Goal: Transaction & Acquisition: Purchase product/service

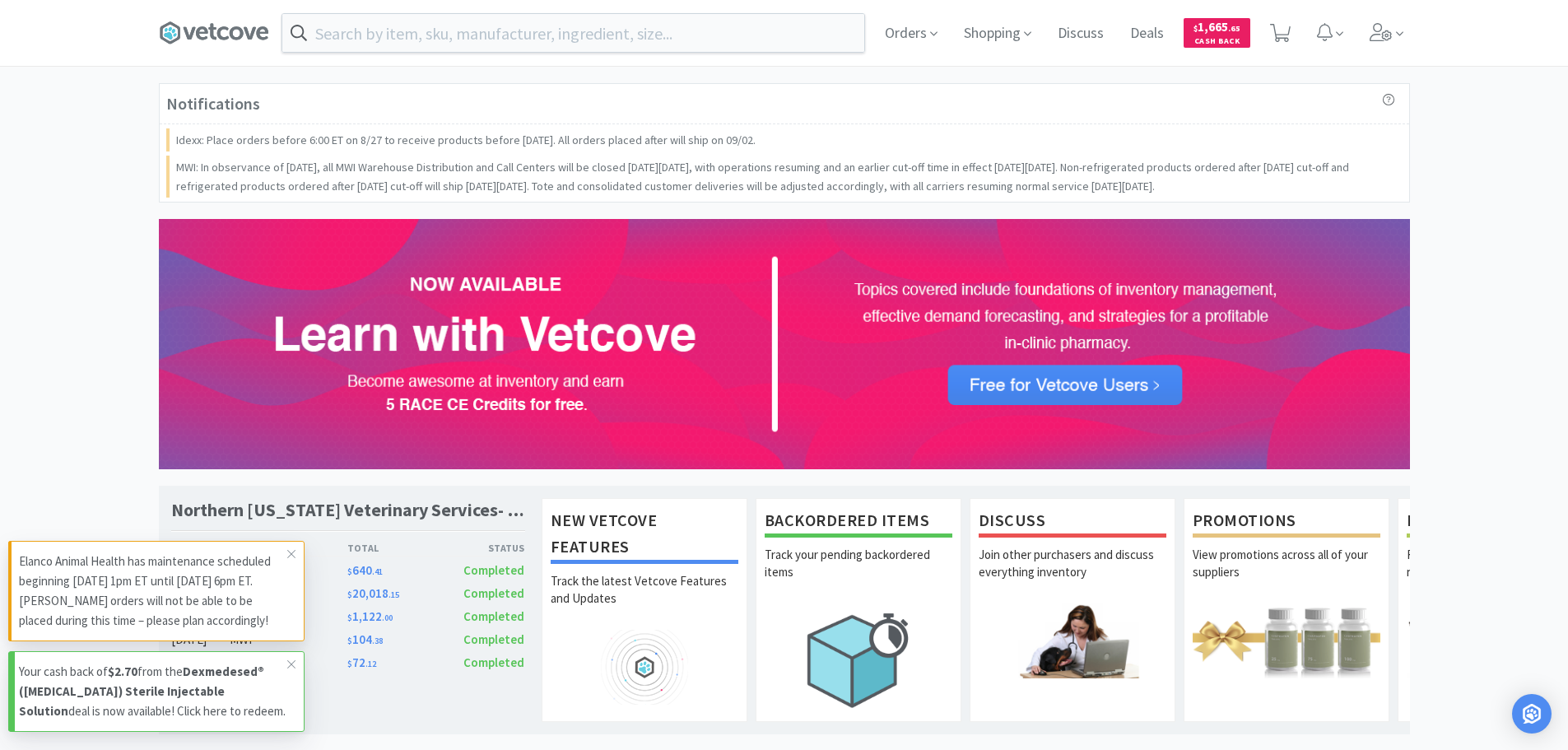
click at [218, 665] on strong "Dexmedesed® ([MEDICAL_DATA]) Sterile Injectable Solution" at bounding box center [141, 691] width 245 height 55
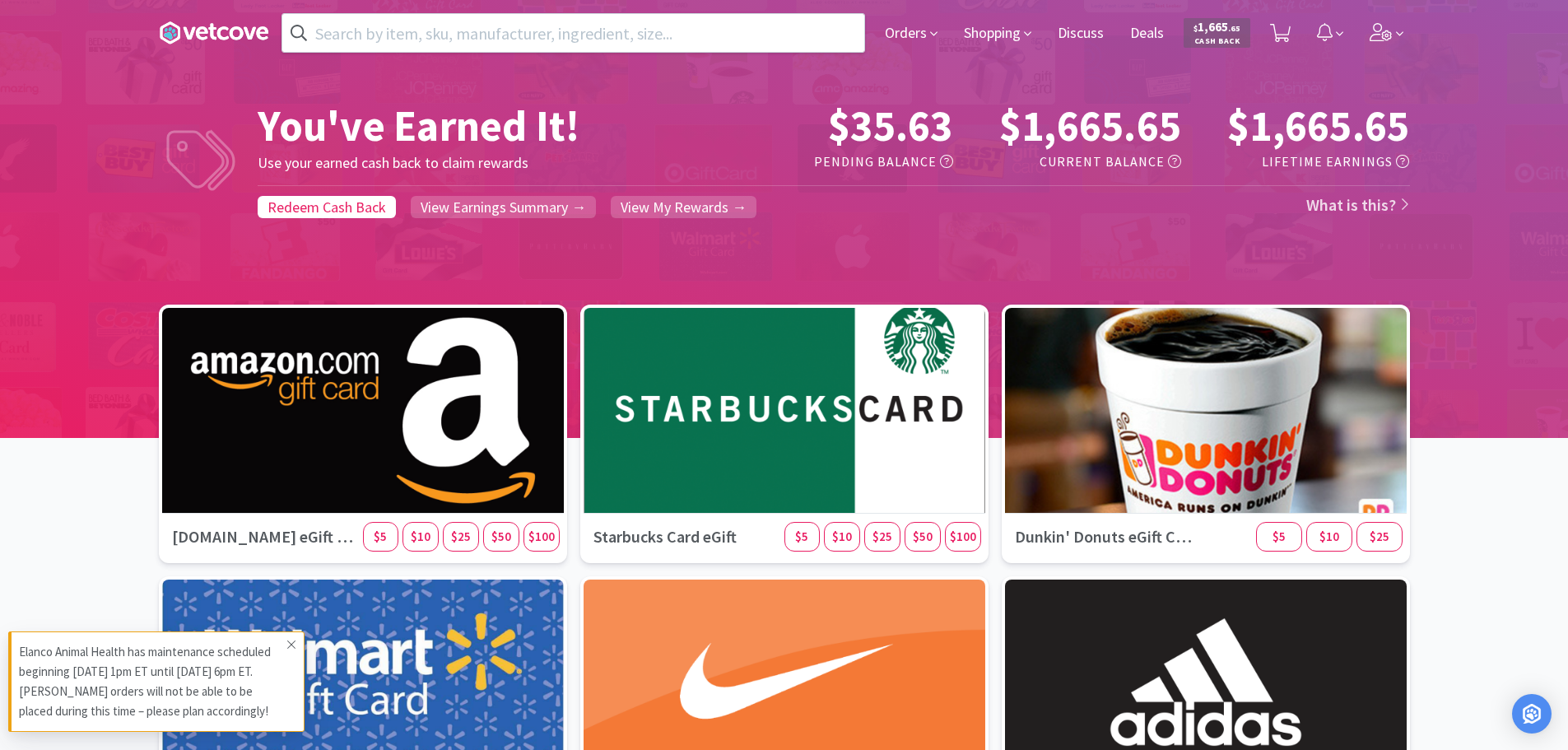
click at [288, 643] on icon at bounding box center [292, 645] width 10 height 14
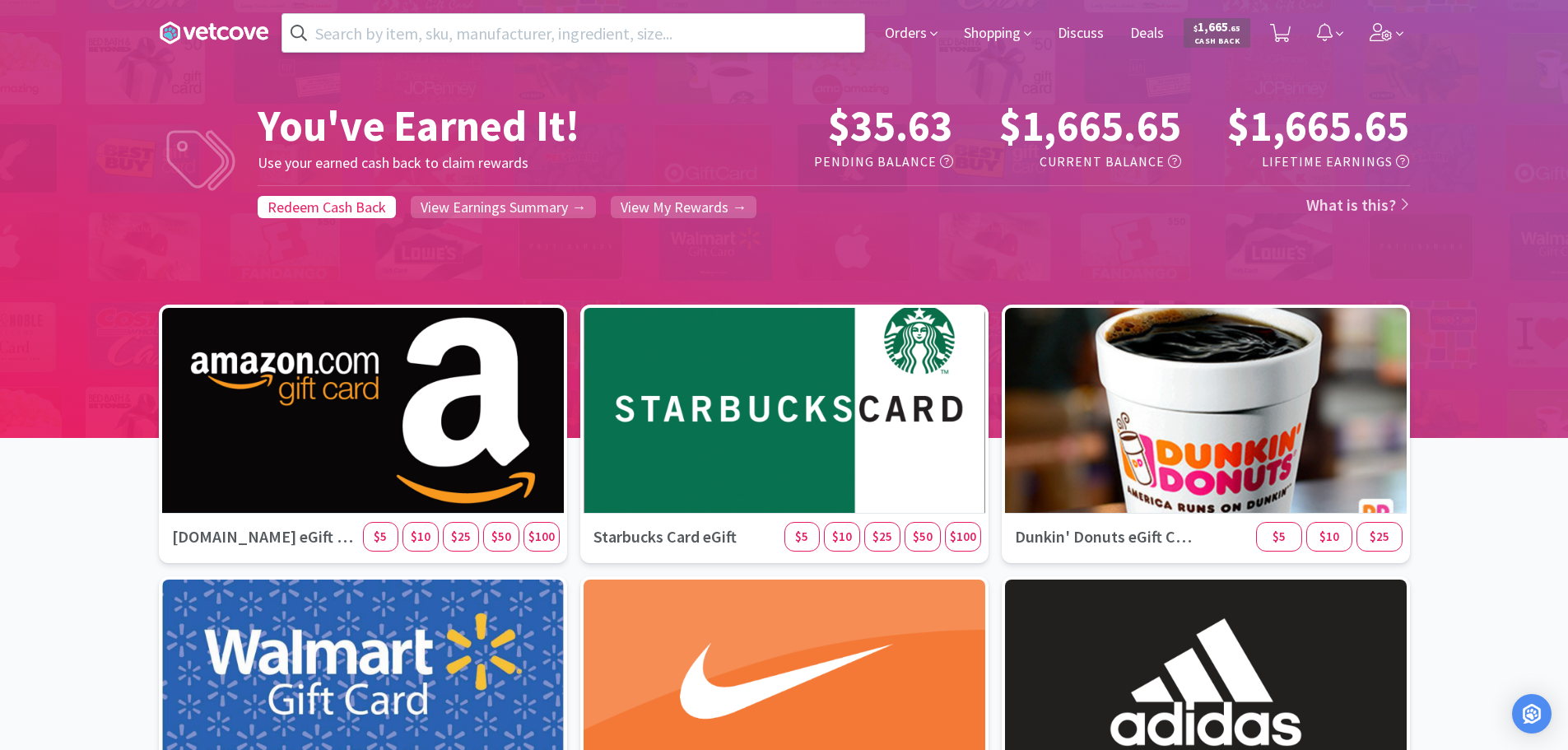
click at [804, 30] on input "text" at bounding box center [573, 33] width 582 height 38
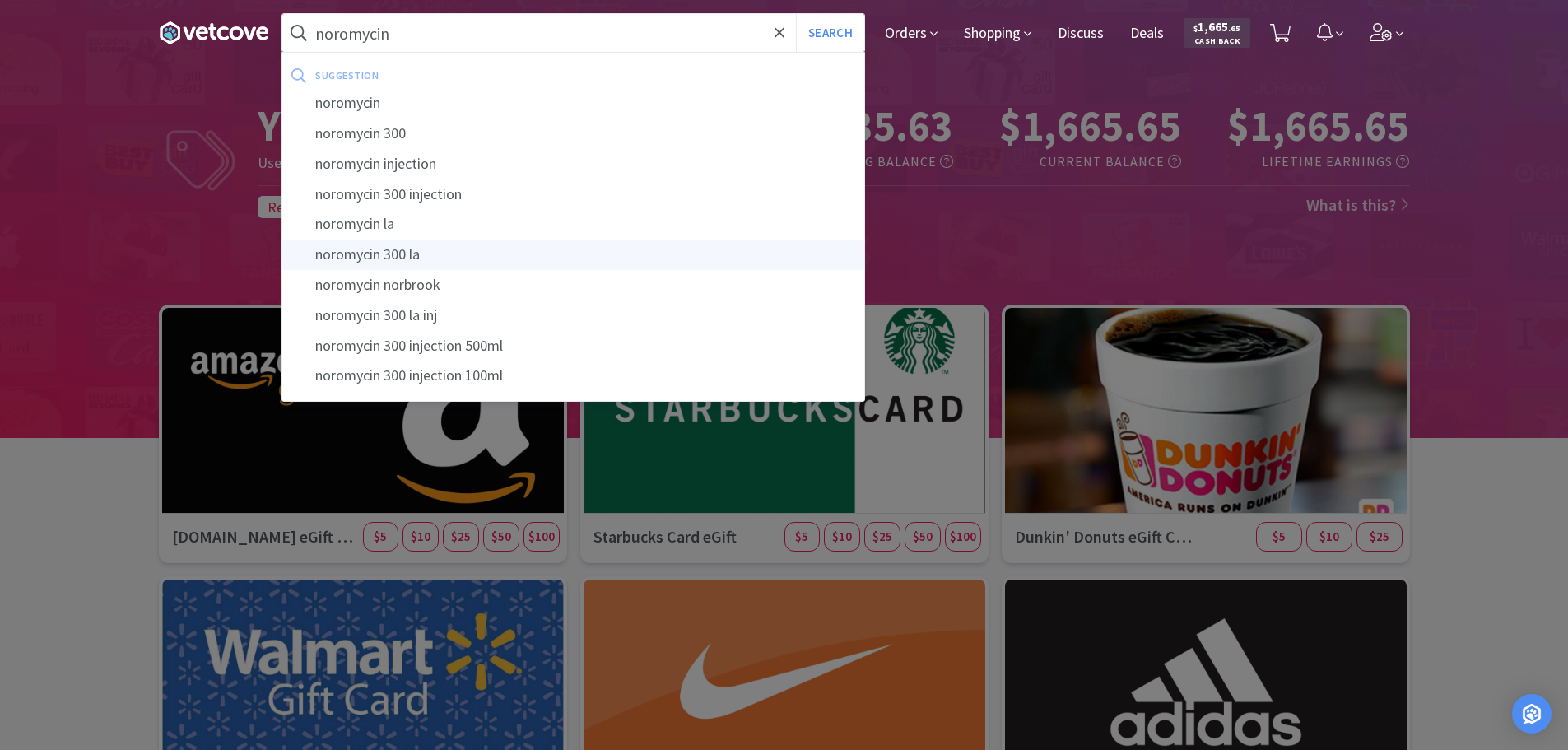
click at [454, 260] on div "noromycin 300 la" at bounding box center [573, 255] width 582 height 30
type input "noromycin 300 la"
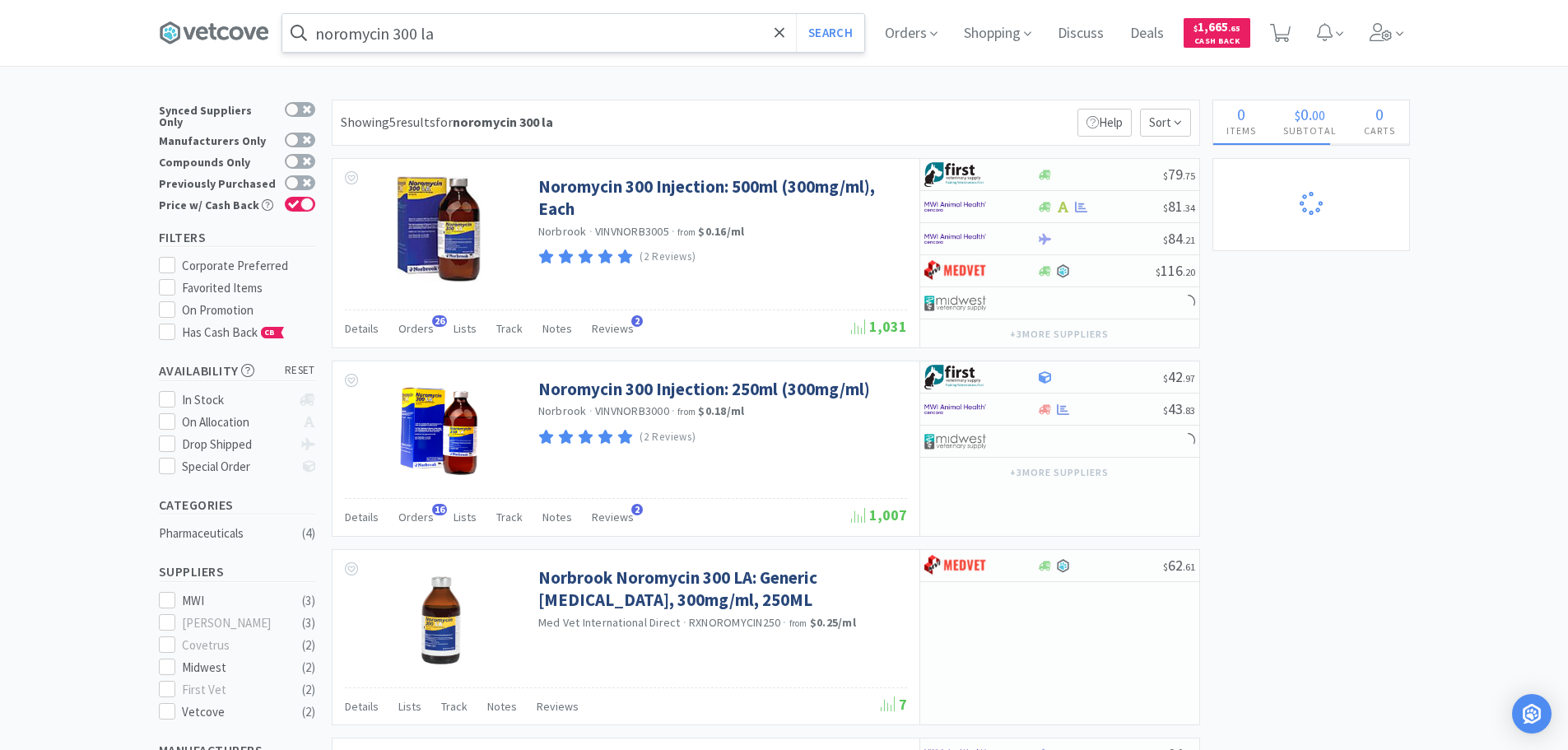
select select "1"
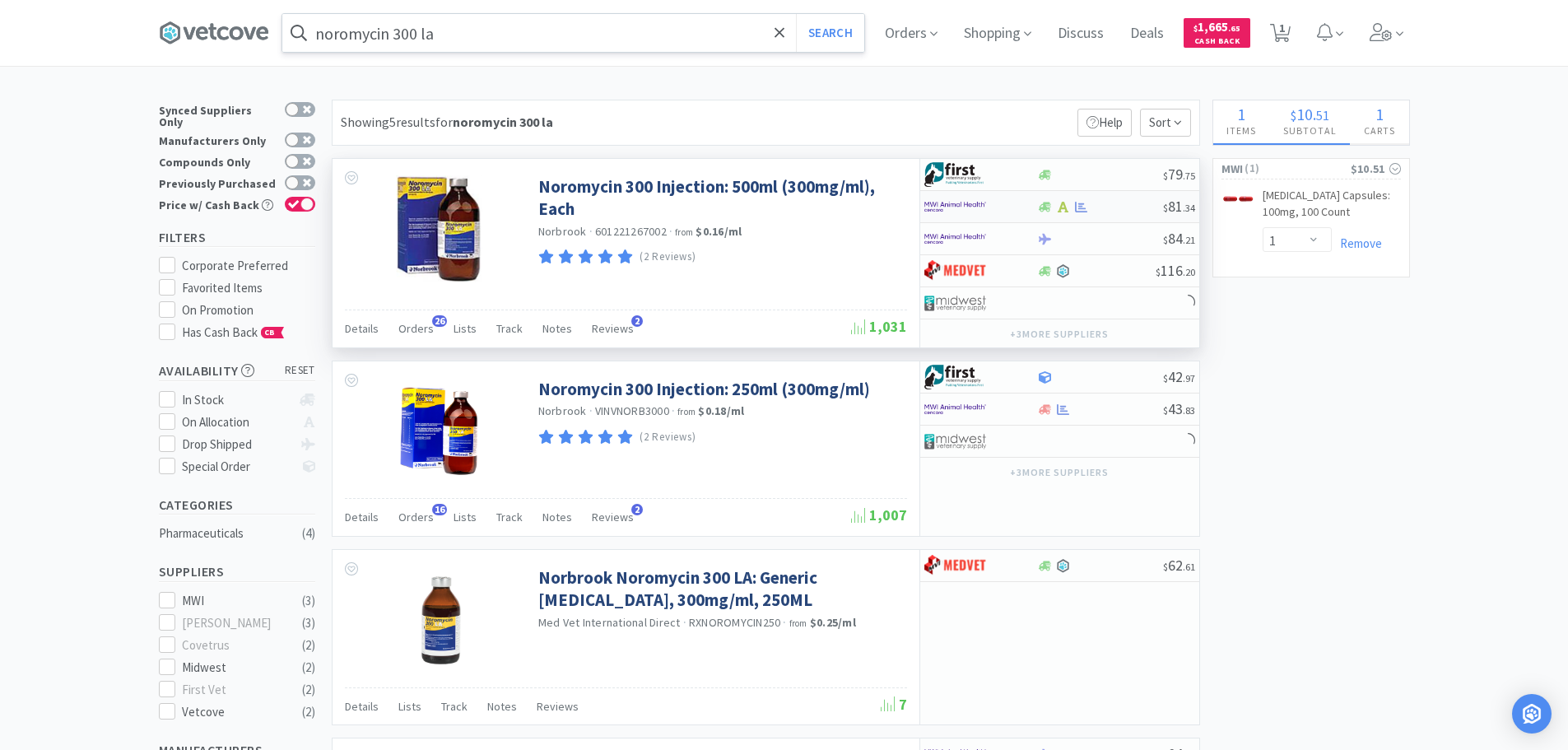
click at [1028, 206] on div at bounding box center [981, 206] width 112 height 28
select select "1"
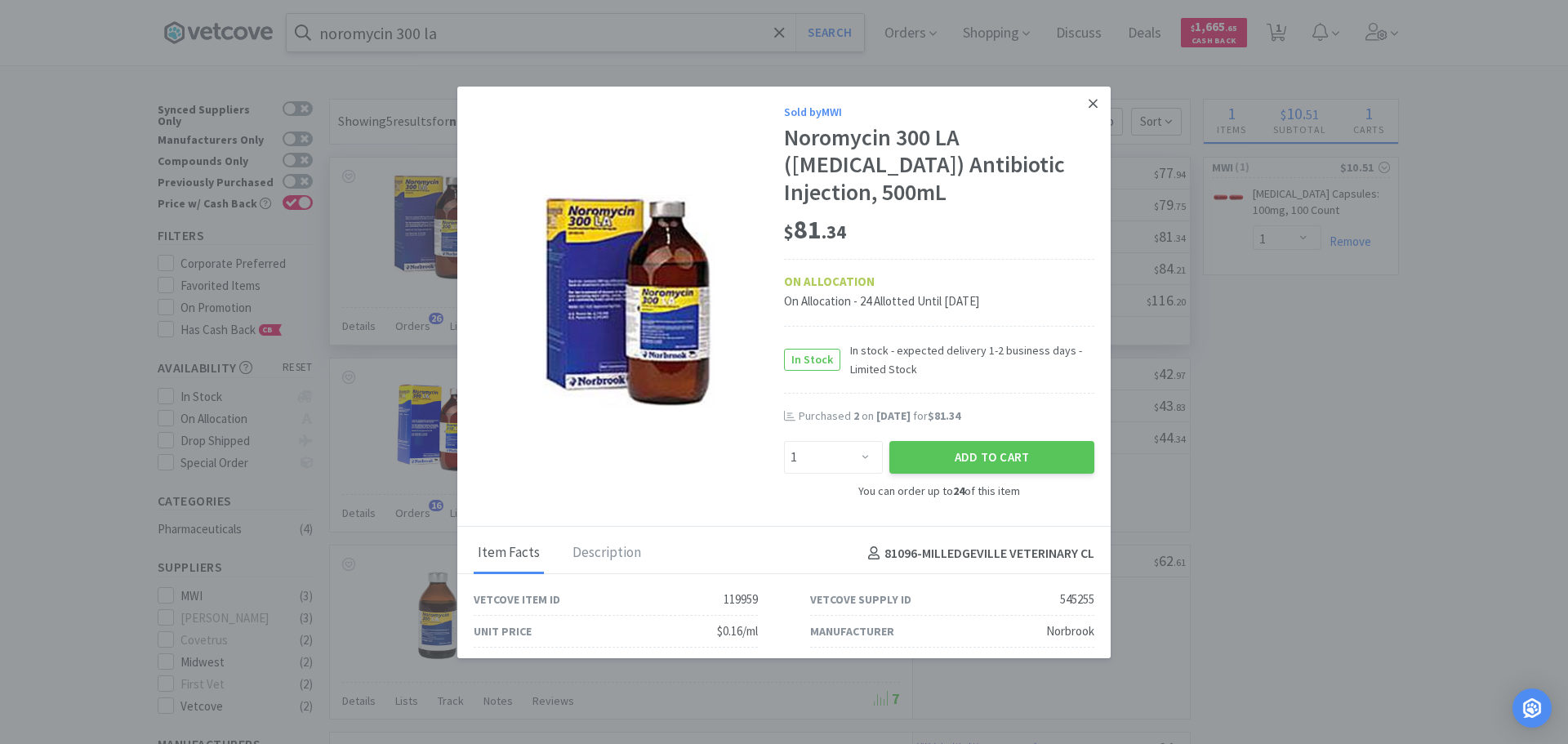
click at [1088, 103] on icon at bounding box center [1093, 104] width 9 height 15
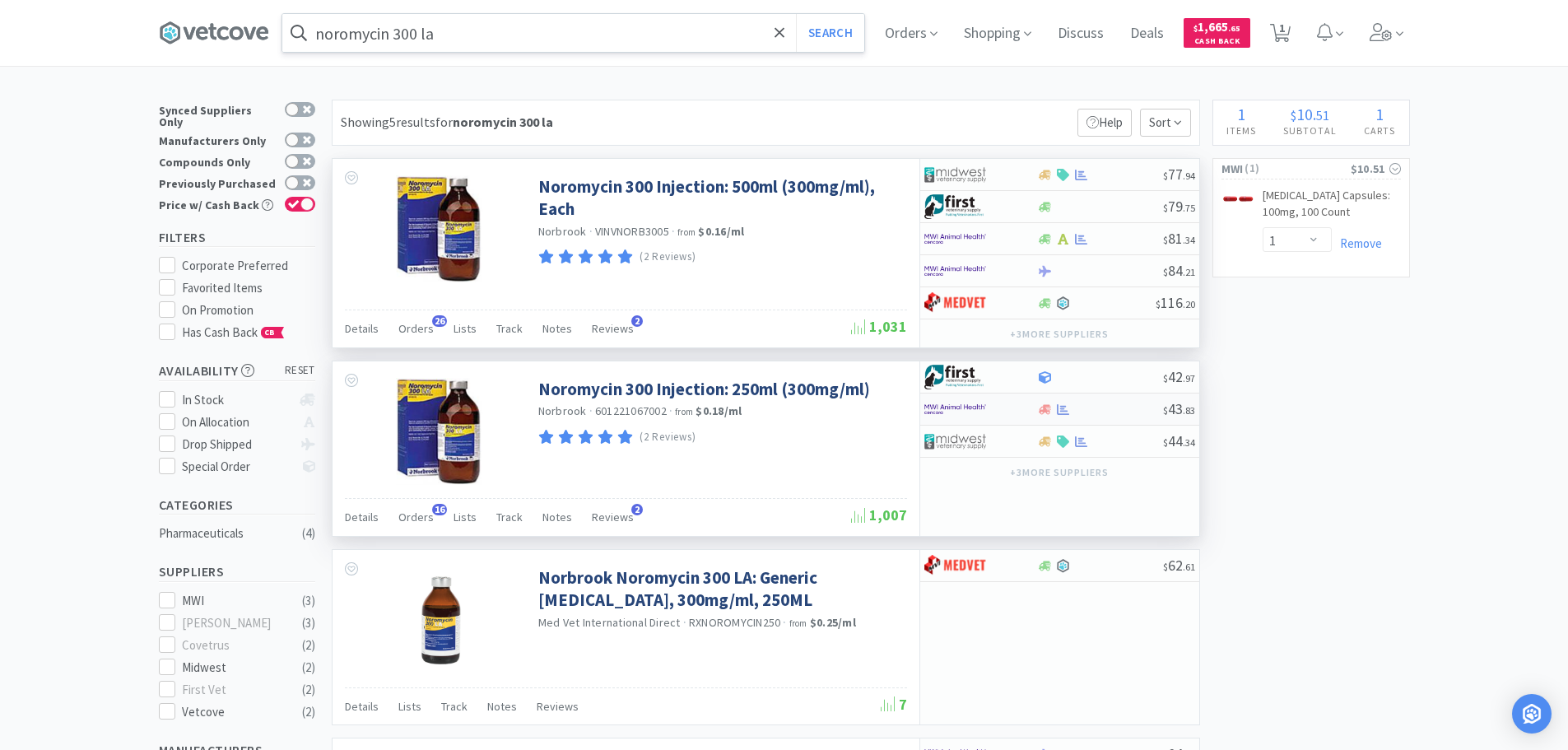
click at [948, 408] on img at bounding box center [955, 408] width 62 height 25
select select "1"
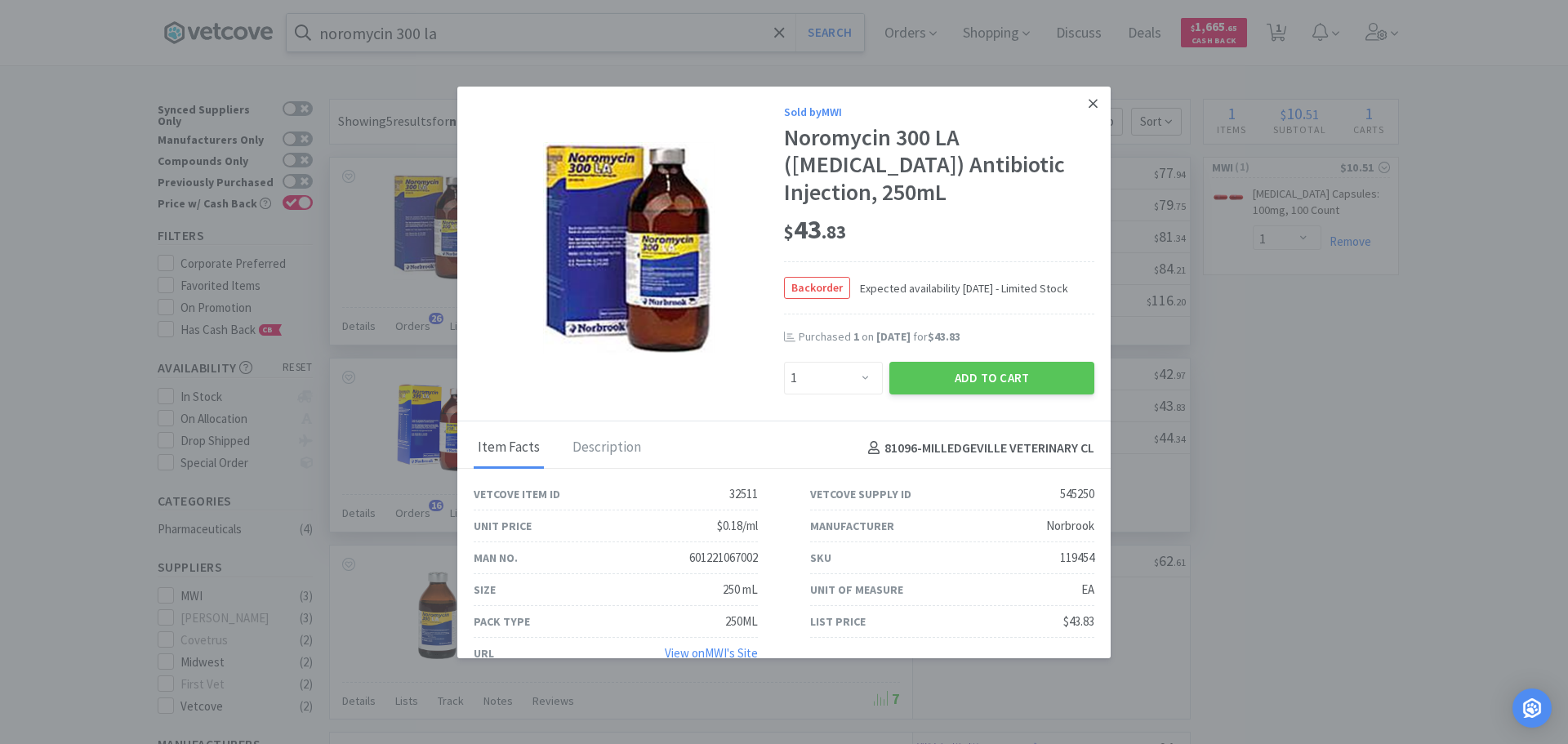
click at [1088, 103] on icon at bounding box center [1093, 104] width 9 height 15
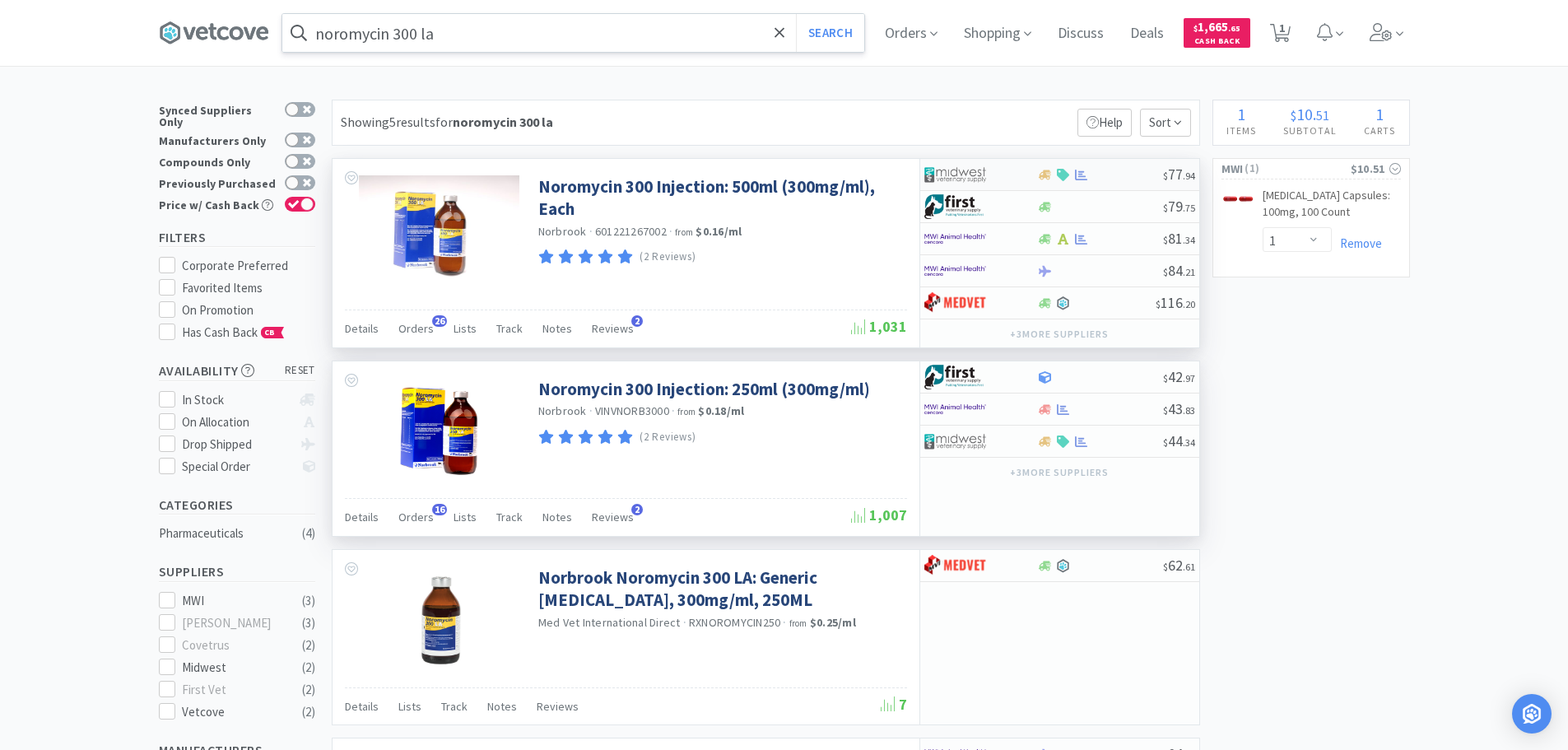
click at [982, 176] on img at bounding box center [955, 174] width 62 height 25
select select "1"
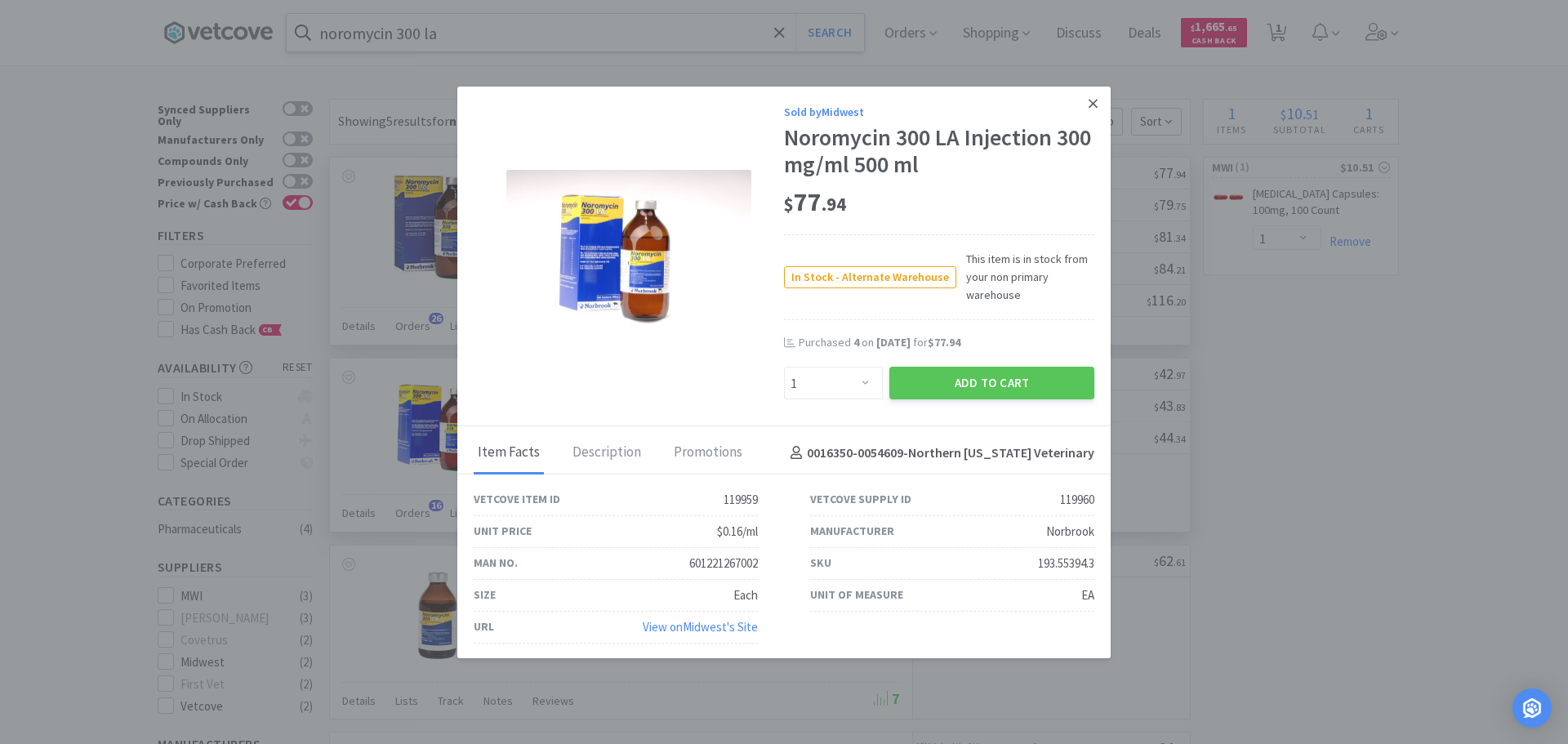
click at [1088, 102] on icon at bounding box center [1093, 103] width 9 height 9
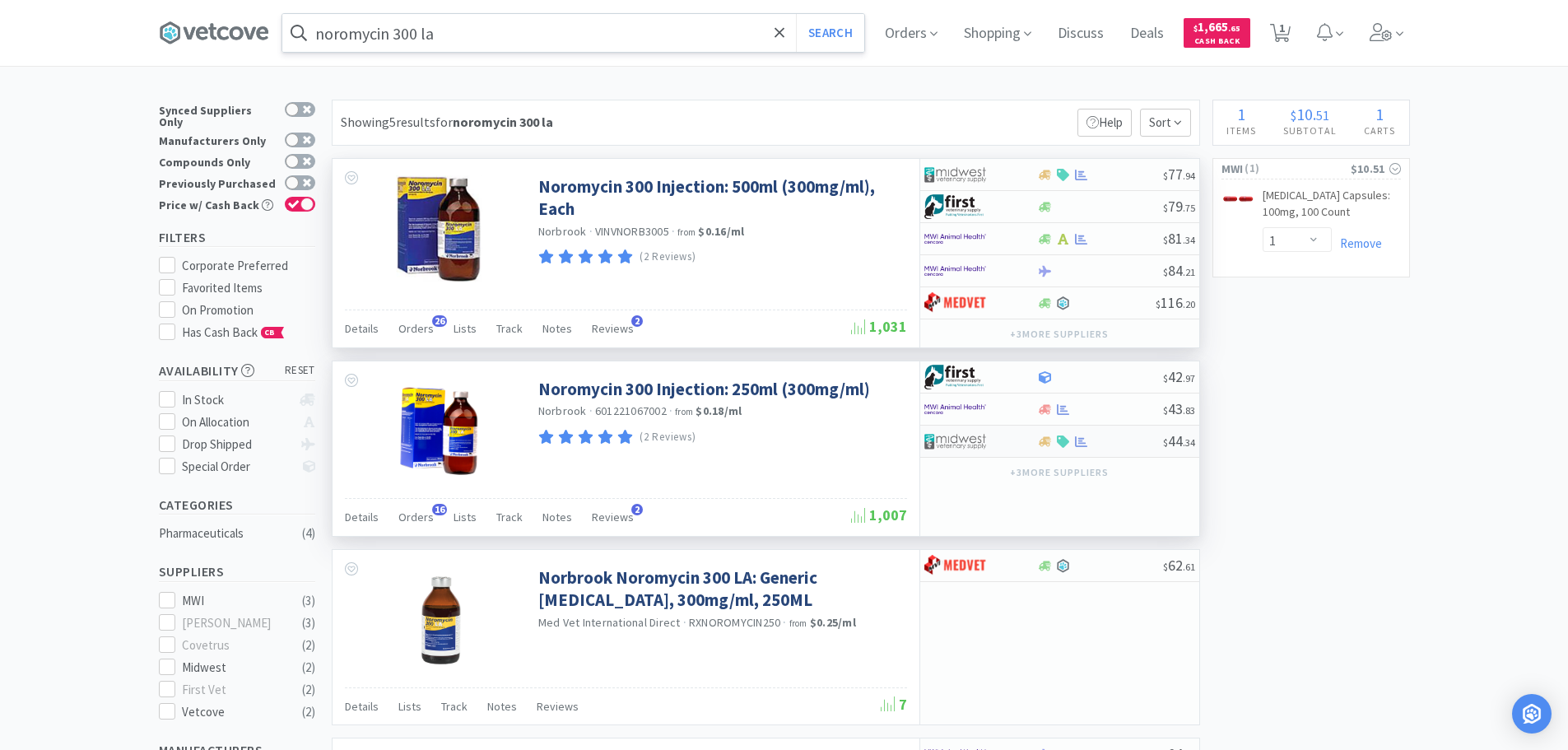
click at [1033, 453] on div at bounding box center [981, 441] width 112 height 28
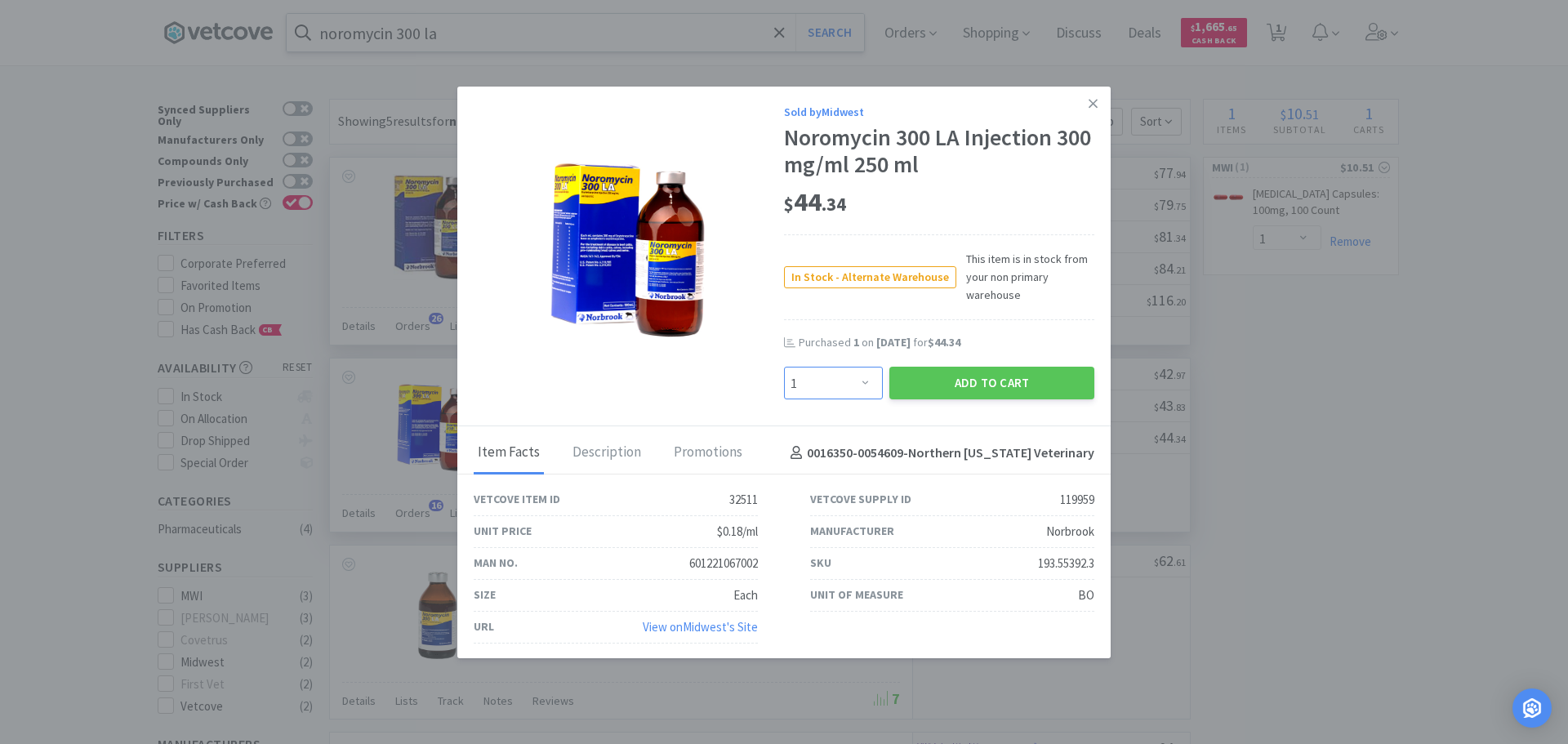
click at [861, 385] on select "Enter Quantity 1 2 3 4 5 6 7 8 9 10 11 12 13 14 15 16 17 18 19 20 Enter Quantity" at bounding box center [833, 382] width 99 height 33
select select "2"
click at [784, 367] on select "Enter Quantity 1 2 3 4 5 6 7 8 9 10 11 12 13 14 15 16 17 18 19 20 Enter Quantity" at bounding box center [833, 382] width 99 height 33
click at [970, 381] on button "Add to Cart" at bounding box center [991, 382] width 205 height 33
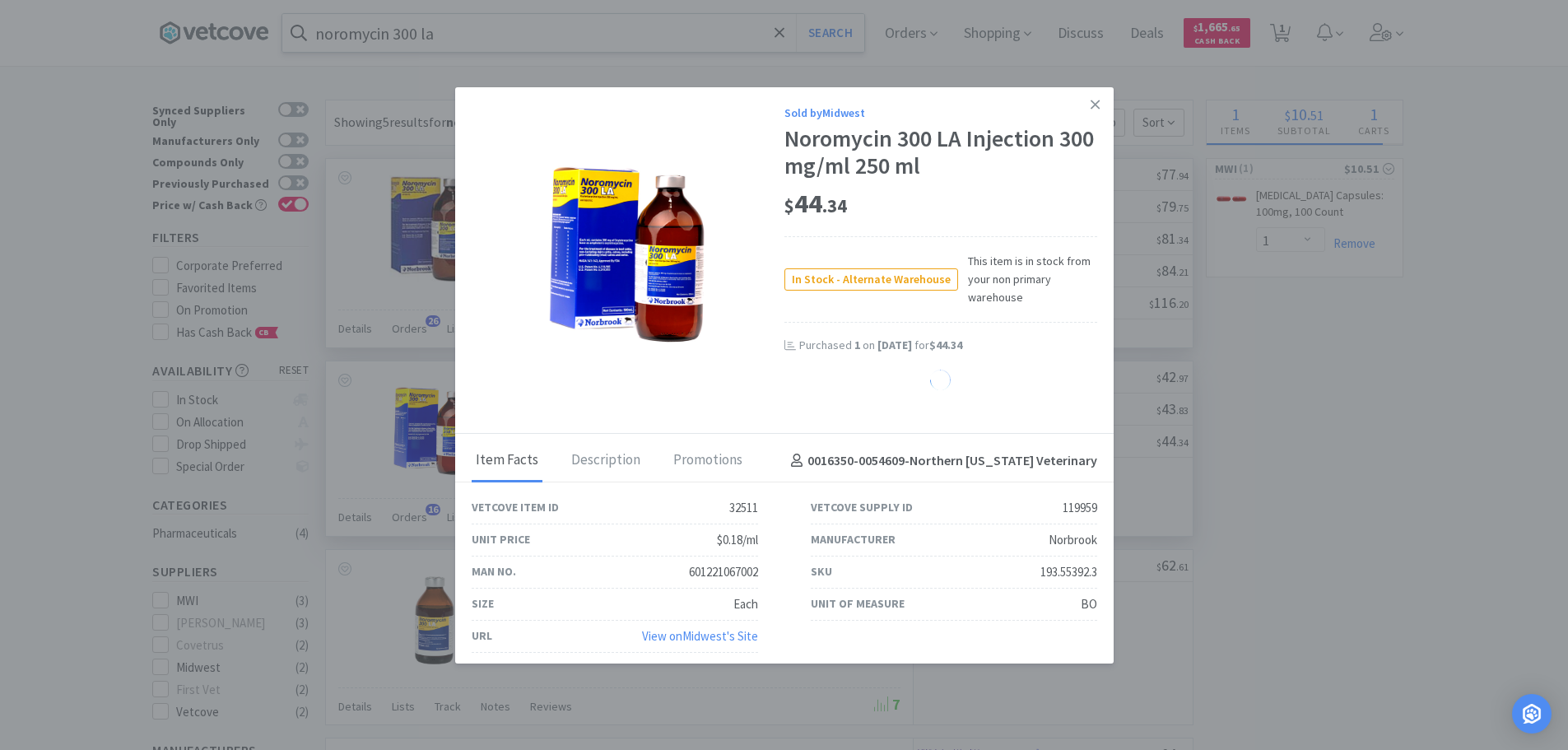
select select "2"
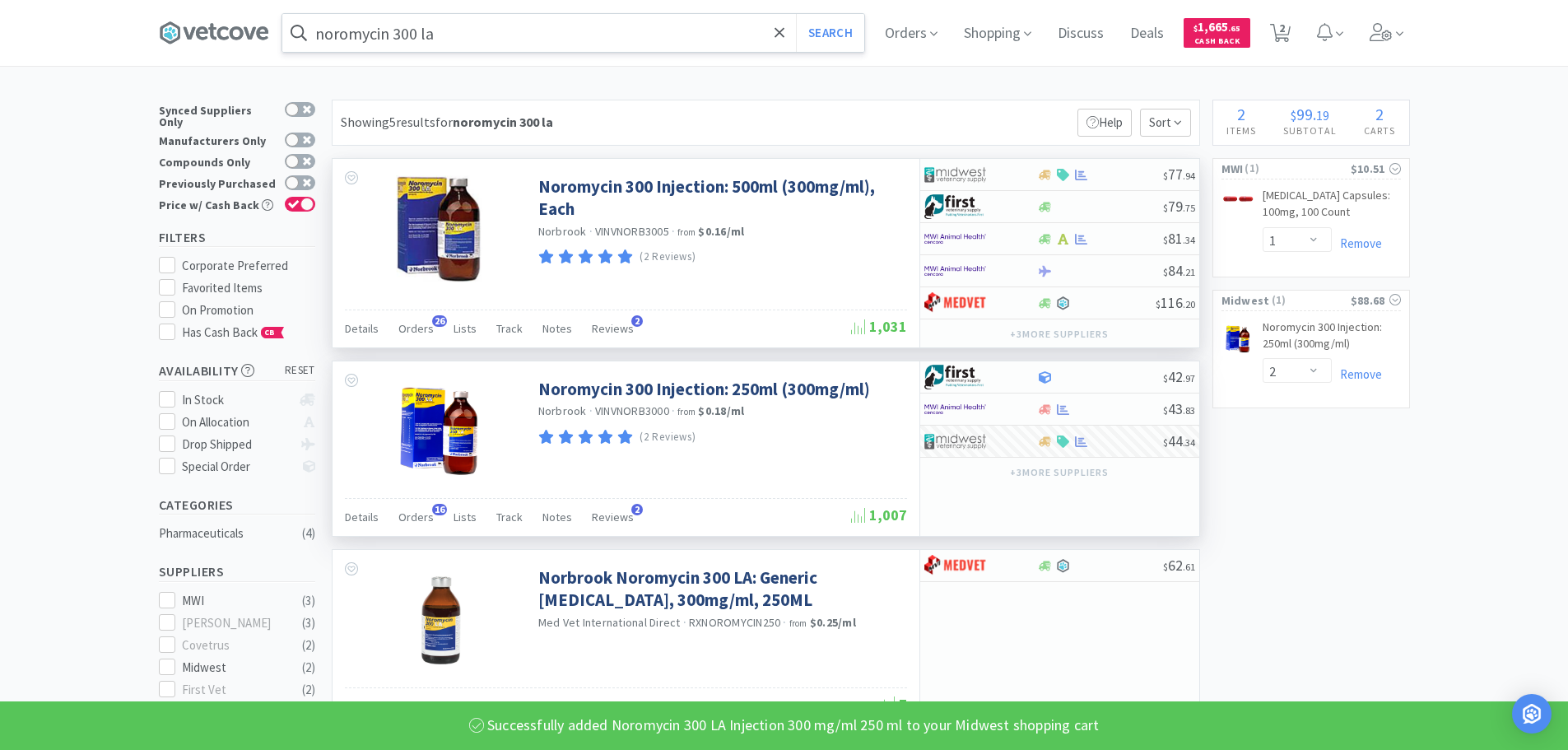
click at [504, 38] on input "noromycin 300 la" at bounding box center [573, 33] width 582 height 38
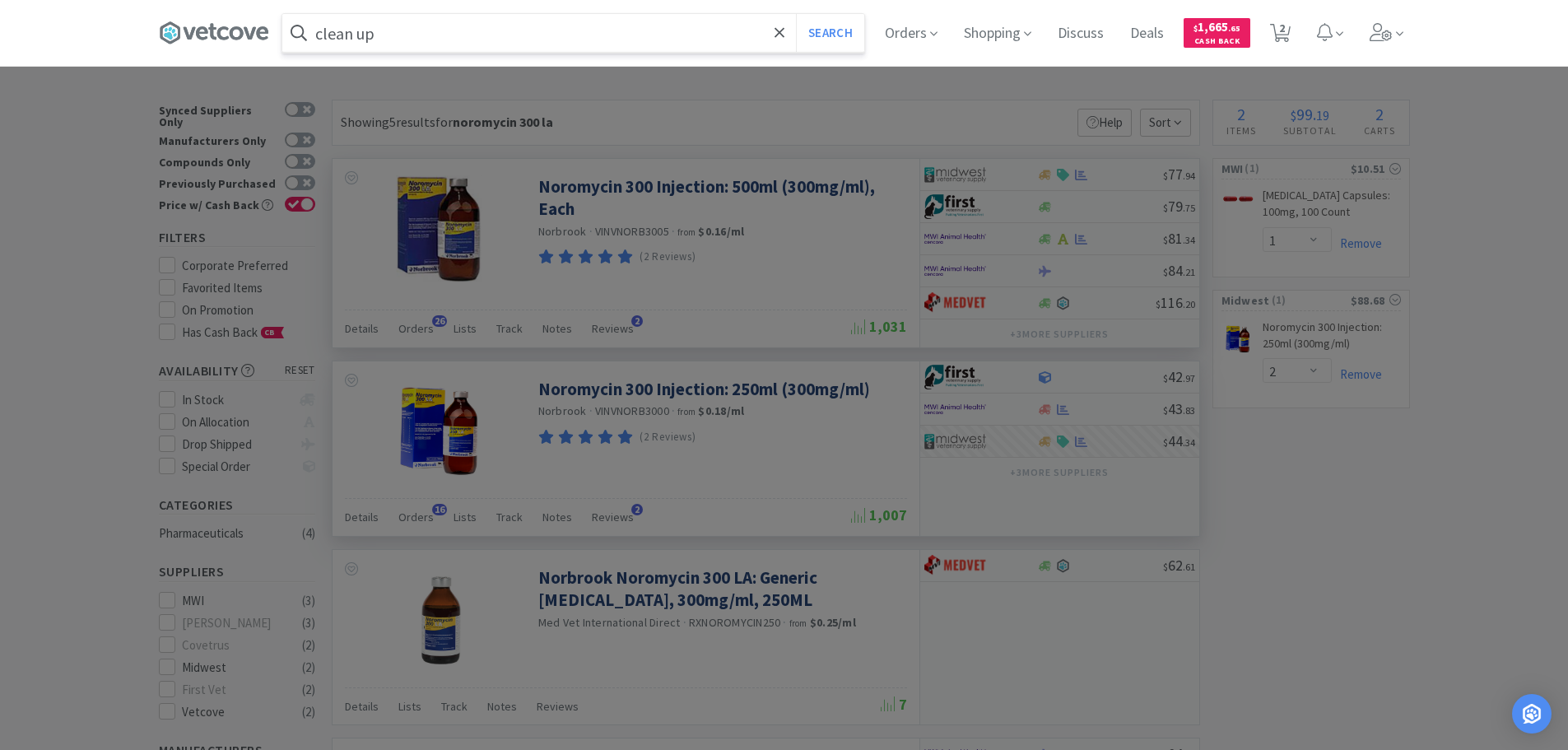
type input "clean up"
click at [796, 14] on button "Search" at bounding box center [830, 33] width 68 height 38
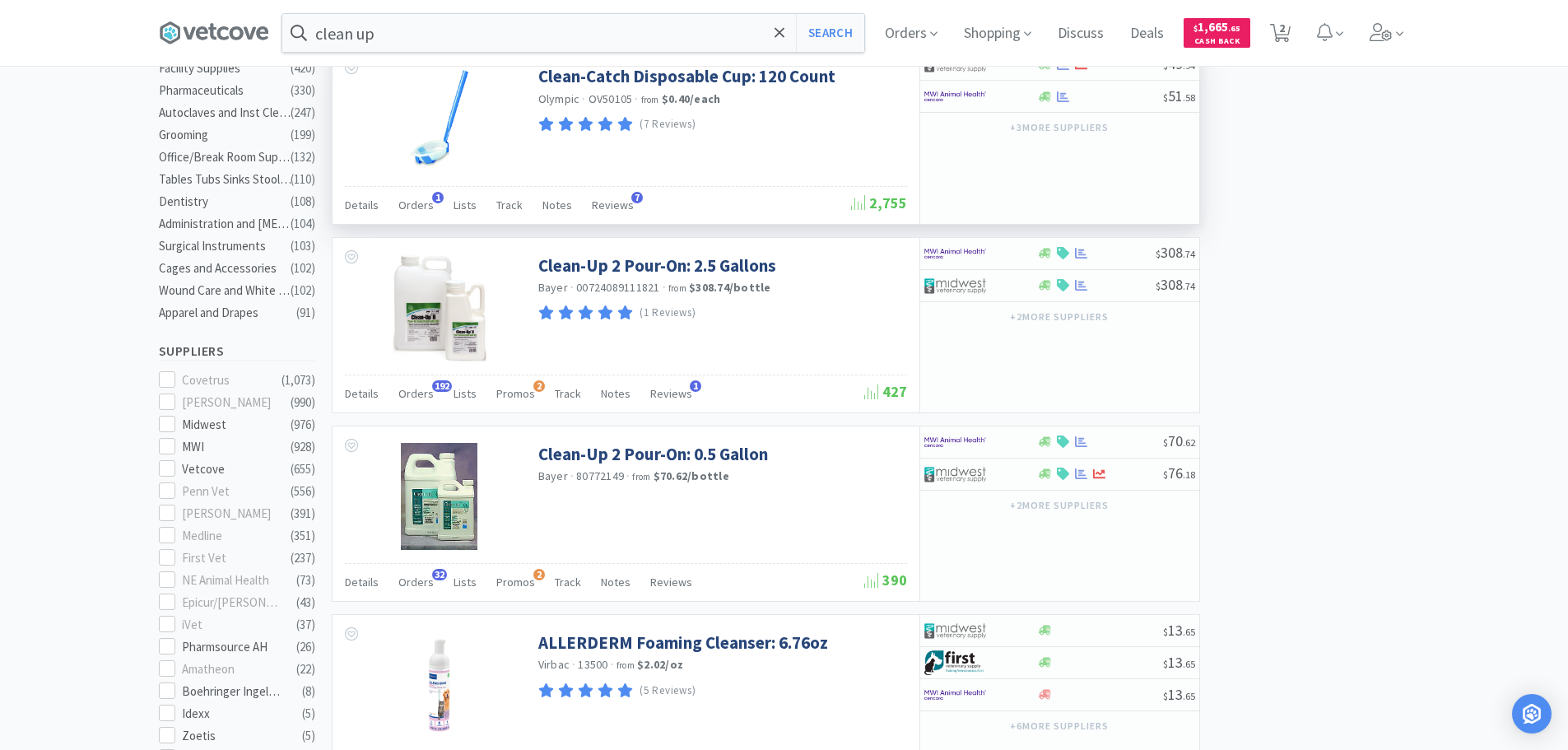
scroll to position [494, 0]
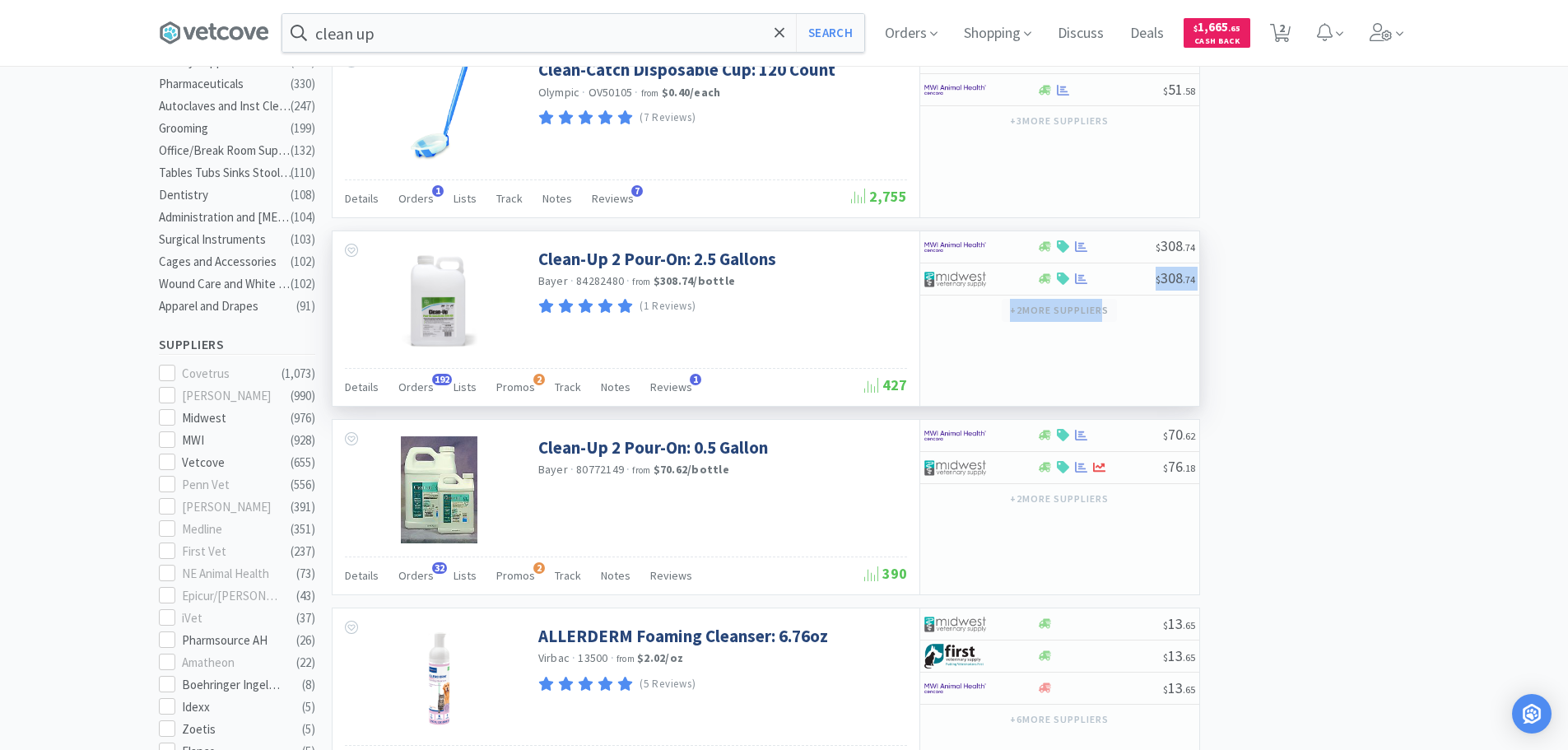
drag, startPoint x: 1099, startPoint y: 289, endPoint x: 1090, endPoint y: 305, distance: 18.4
click at [1092, 305] on div "$ 308 . 74 $ 308 . 74 + 2 more supplier s" at bounding box center [1060, 277] width 279 height 92
click at [953, 277] on img at bounding box center [955, 279] width 62 height 25
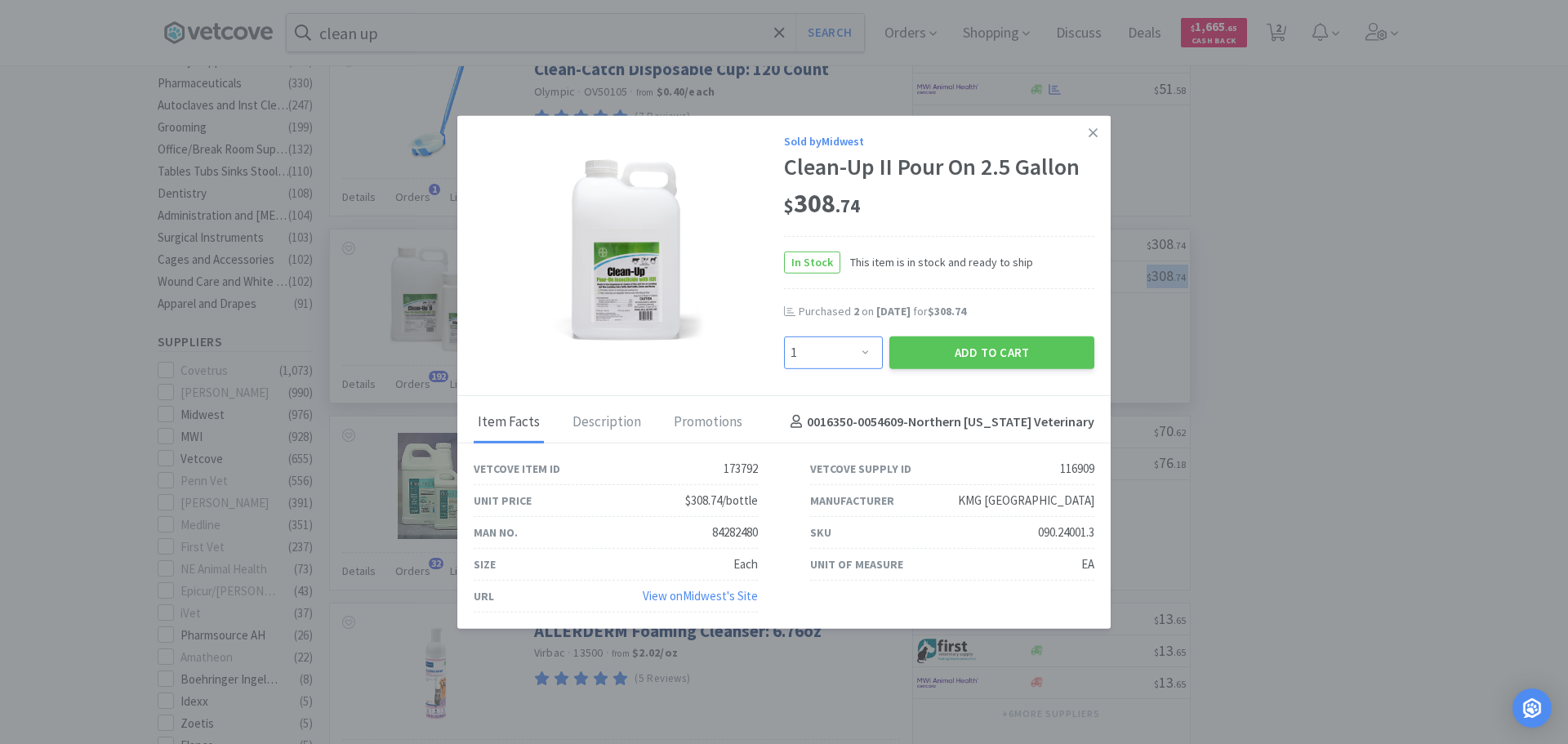
drag, startPoint x: 870, startPoint y: 350, endPoint x: 866, endPoint y: 337, distance: 13.6
click at [870, 350] on select "Enter Quantity 1 2 3 4 5 6 7 8 9 10 11 12 13 14 15 16 17 18 19 20 Enter Quantity" at bounding box center [833, 351] width 99 height 33
click at [736, 194] on div at bounding box center [629, 249] width 310 height 212
click at [866, 353] on select "Enter Quantity 1 2 3 4 5 6 7 8 9 10 11 12 13 14 15 16 17 18 19 20 Enter Quantity" at bounding box center [833, 351] width 99 height 33
select select "2"
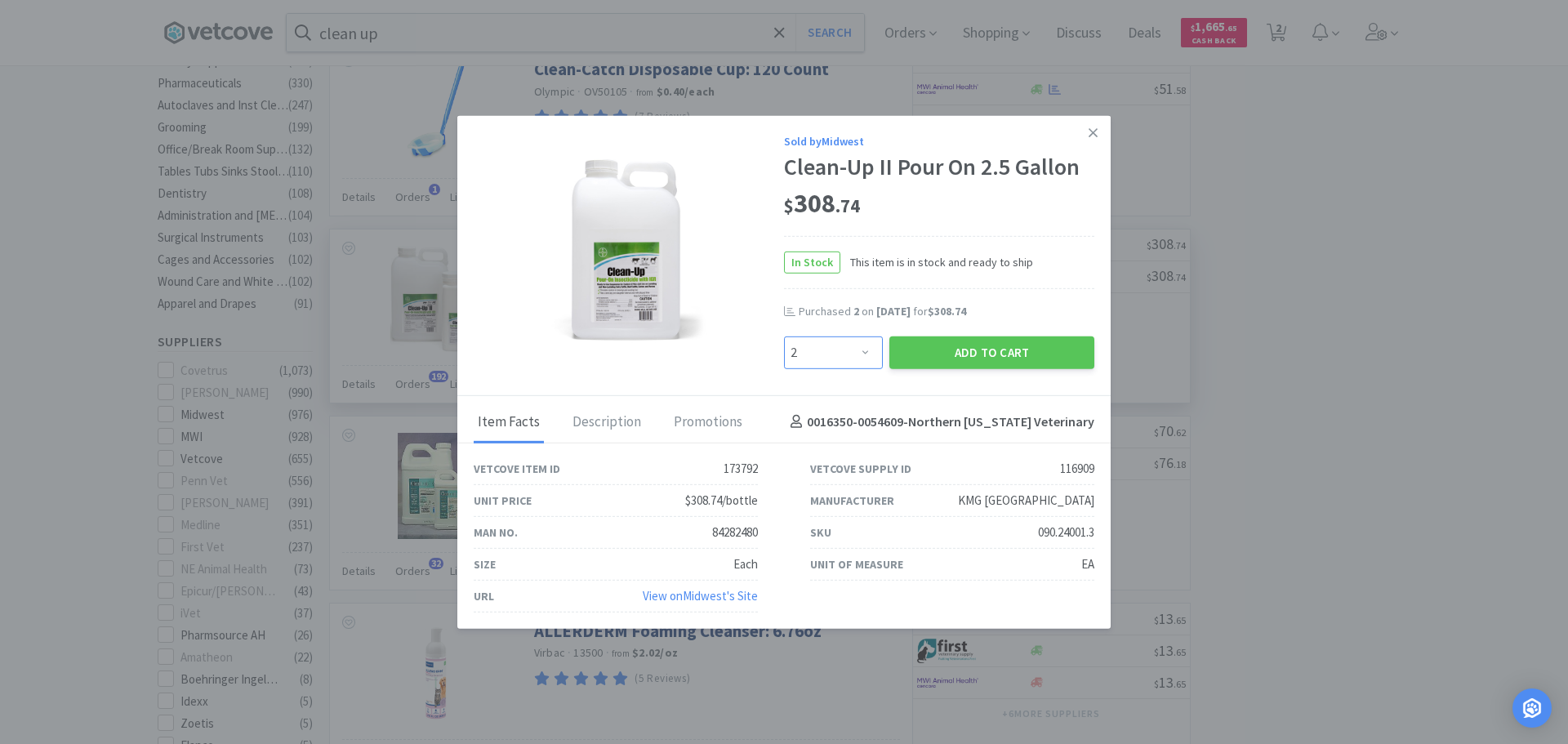
click at [784, 336] on select "Enter Quantity 1 2 3 4 5 6 7 8 9 10 11 12 13 14 15 16 17 18 19 20 Enter Quantity" at bounding box center [833, 351] width 99 height 33
click at [989, 351] on button "Add to Cart" at bounding box center [991, 351] width 205 height 33
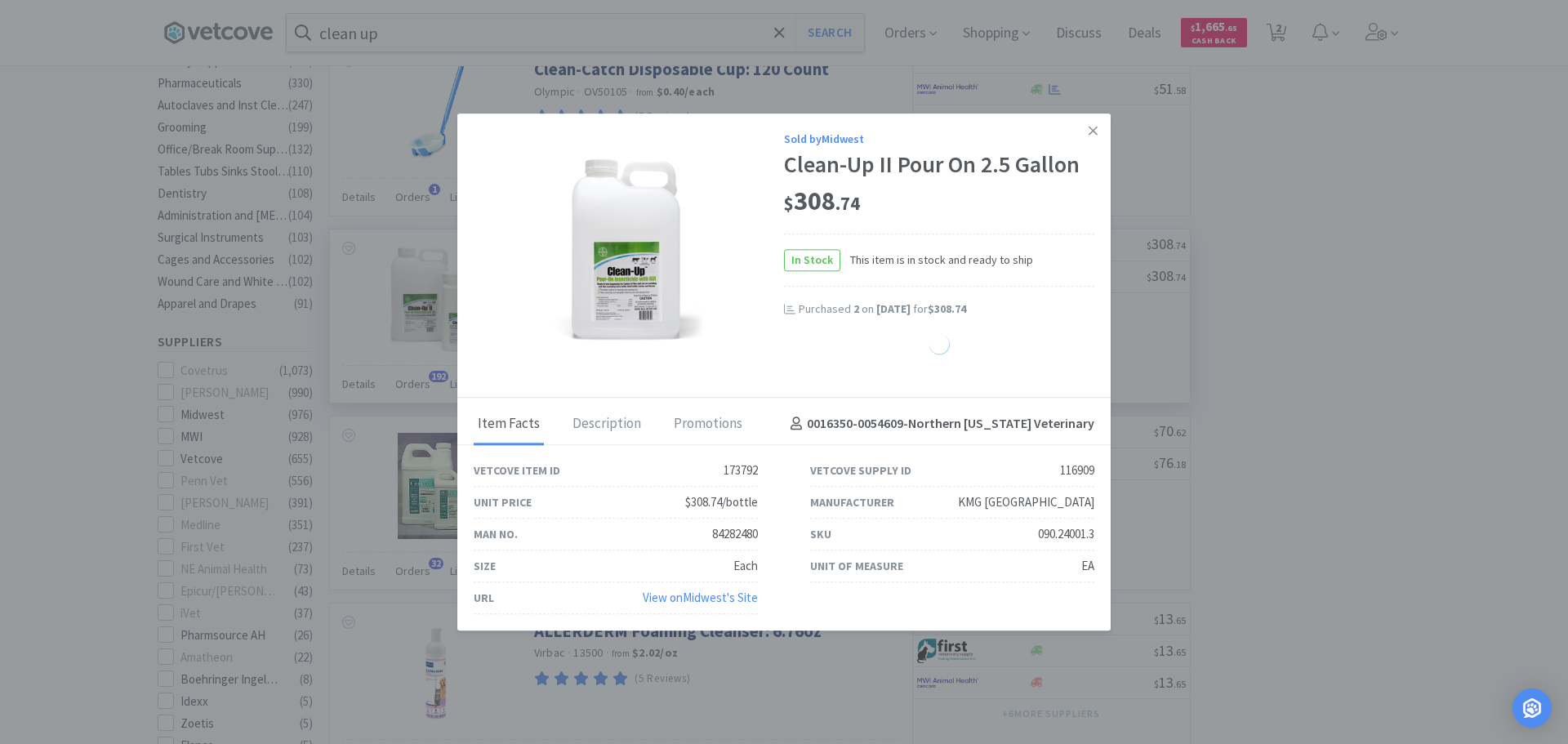
select select "2"
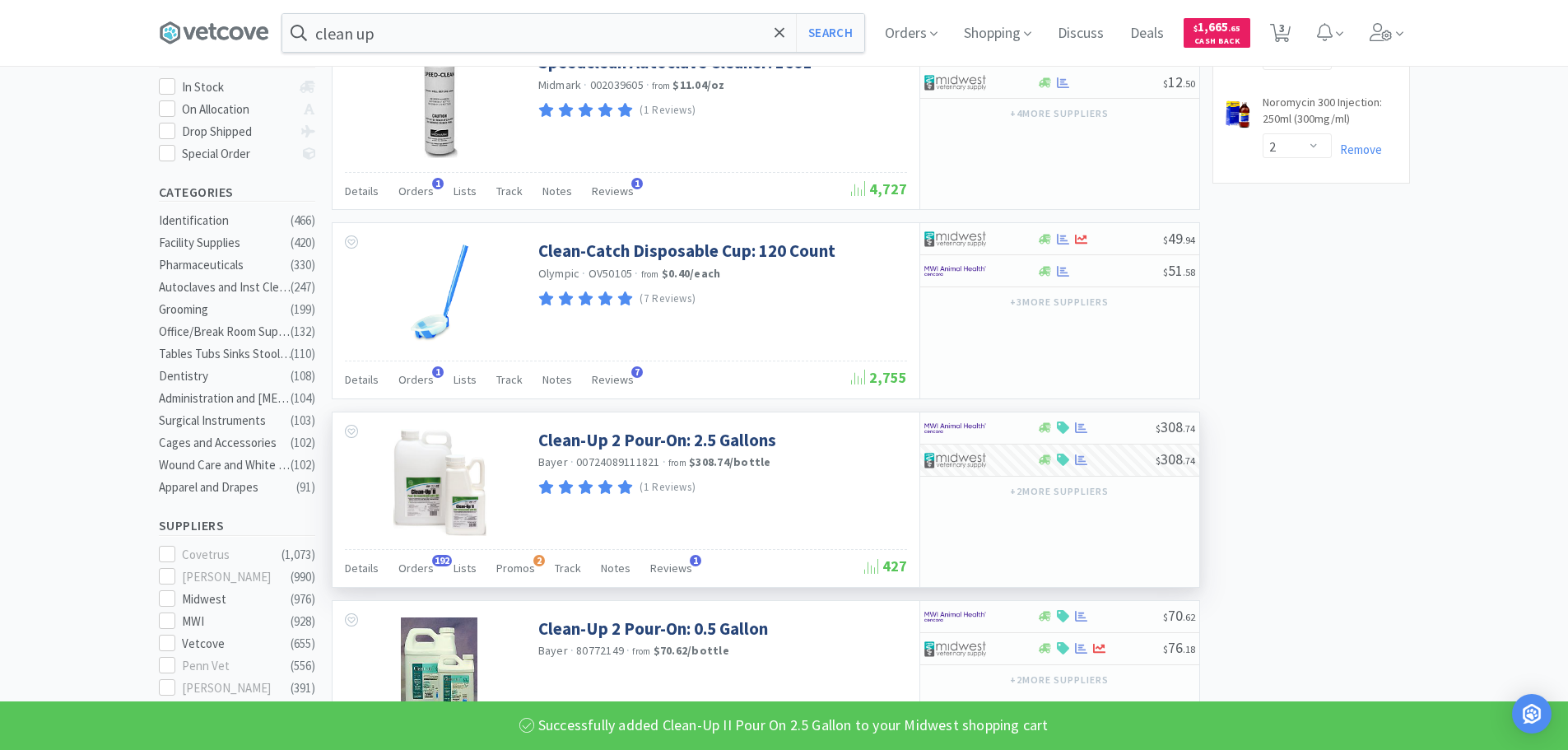
scroll to position [165, 0]
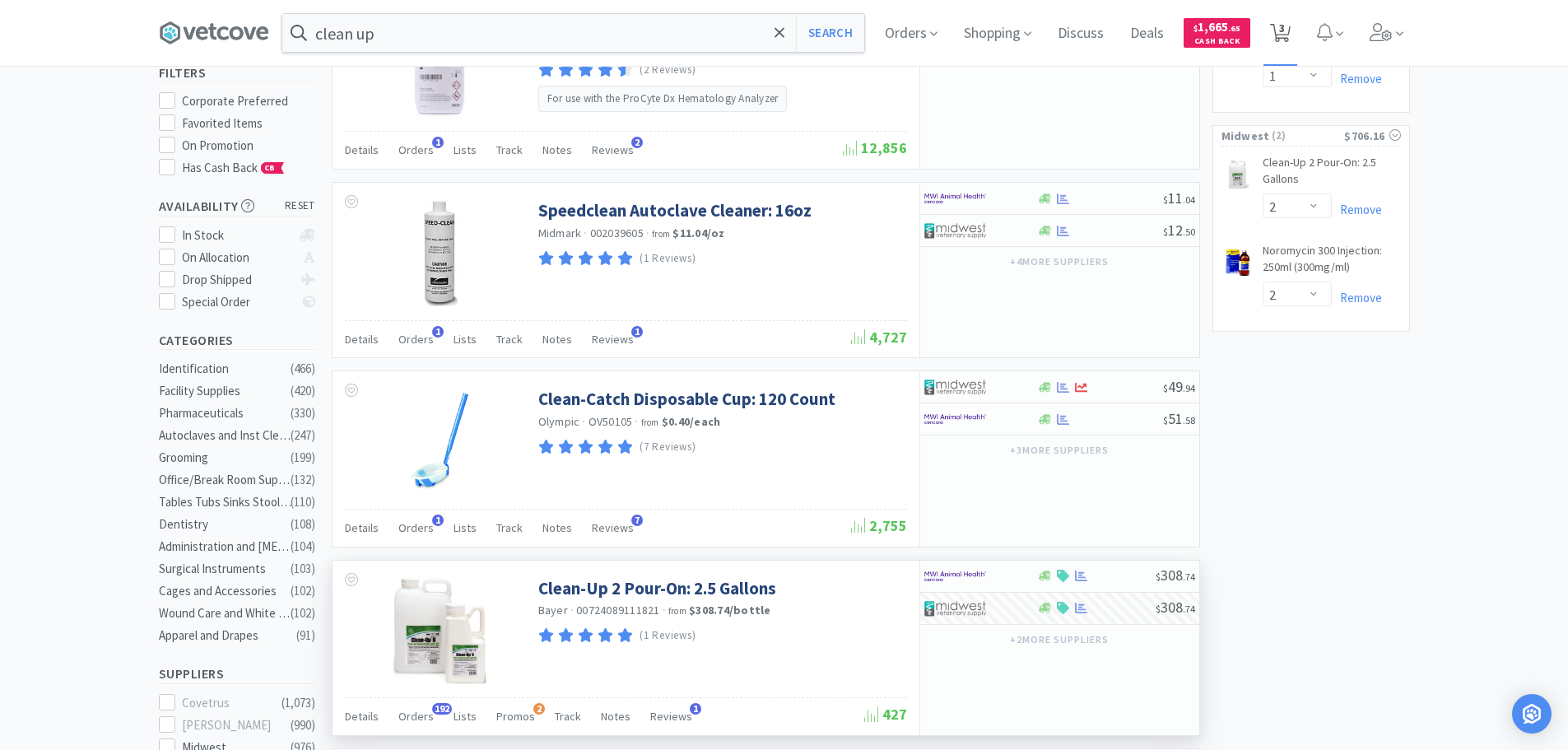
click at [1285, 31] on span "3" at bounding box center [1281, 28] width 6 height 66
select select "1"
select select "2"
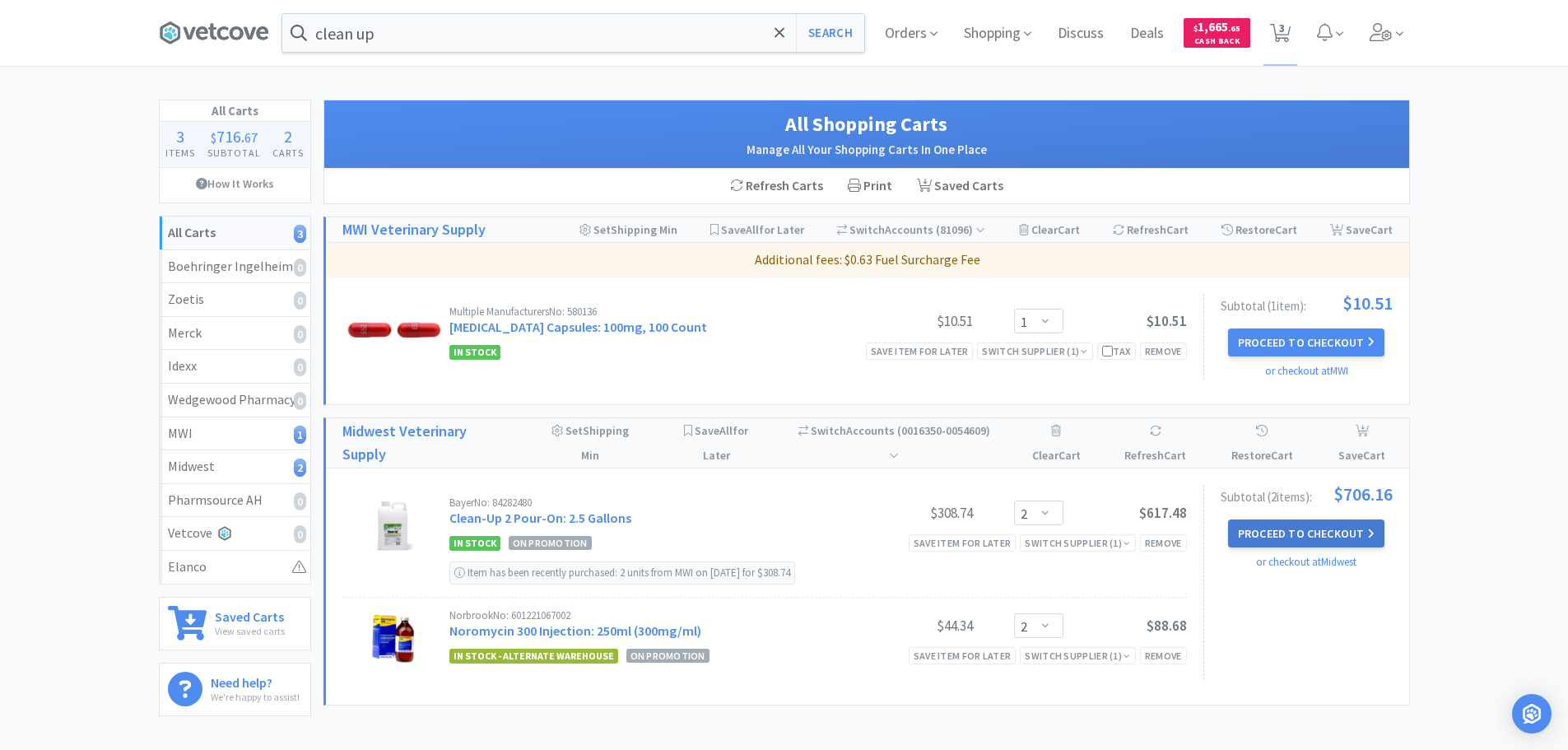
click at [1273, 538] on button "Proceed to Checkout" at bounding box center [1306, 533] width 156 height 28
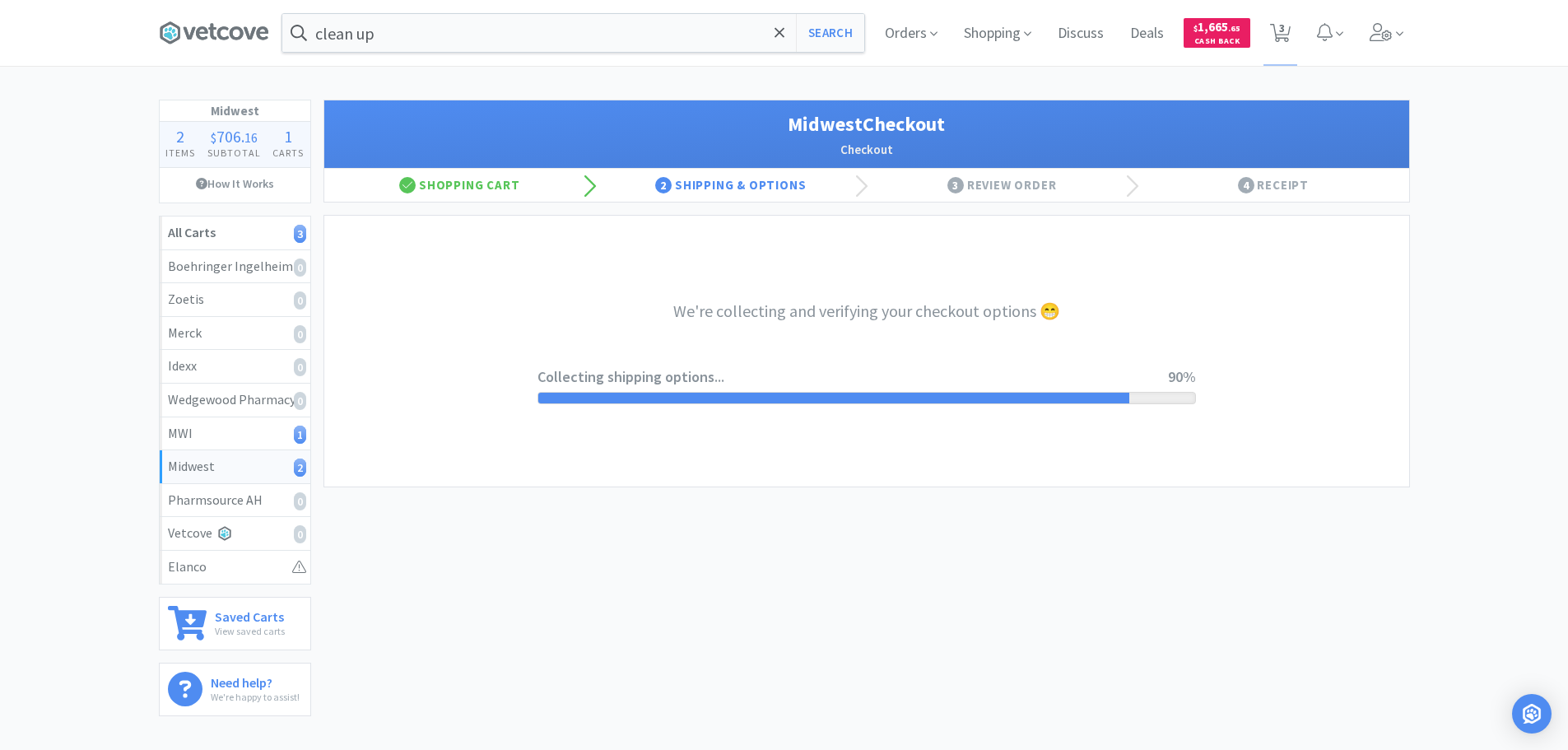
select select "3"
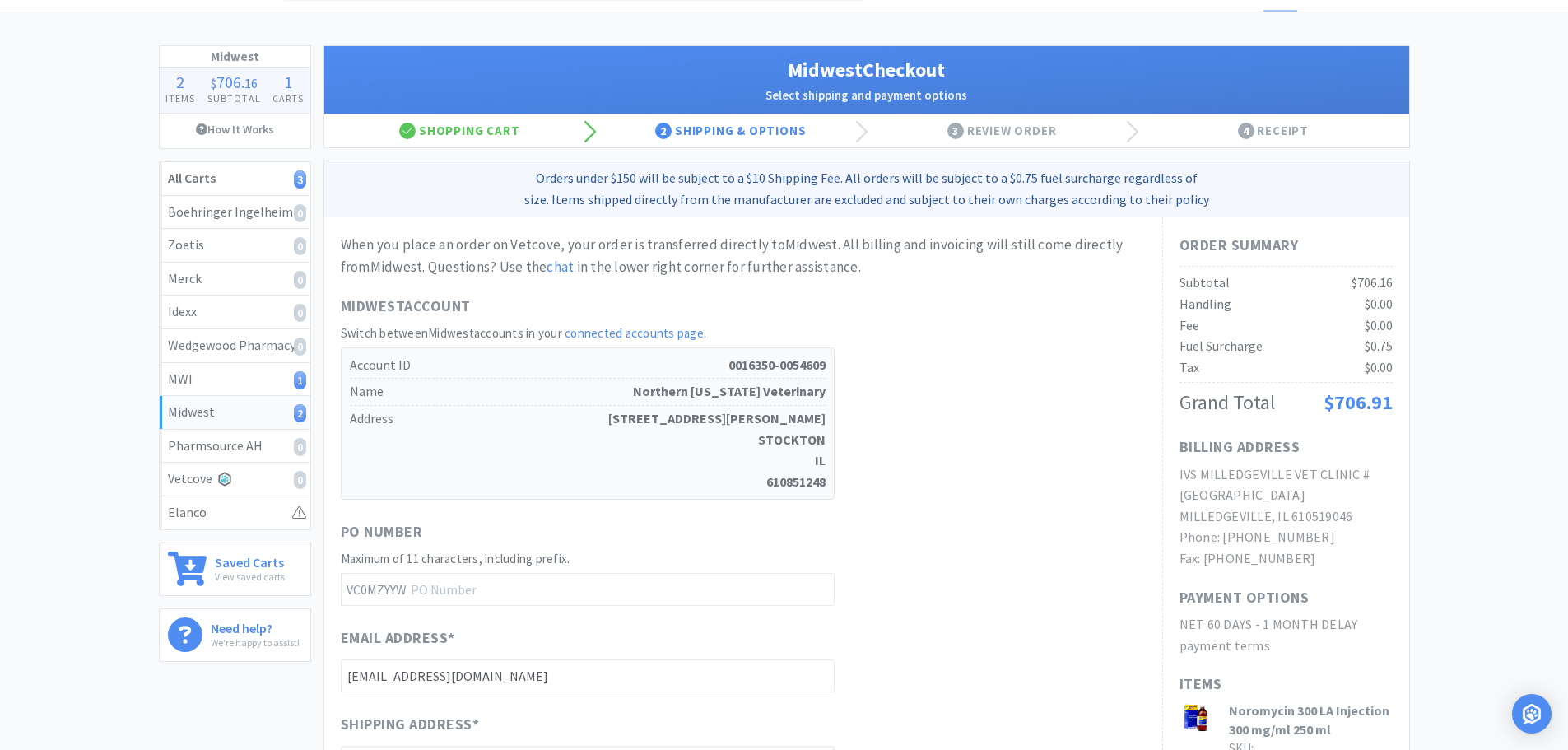
scroll to position [82, 0]
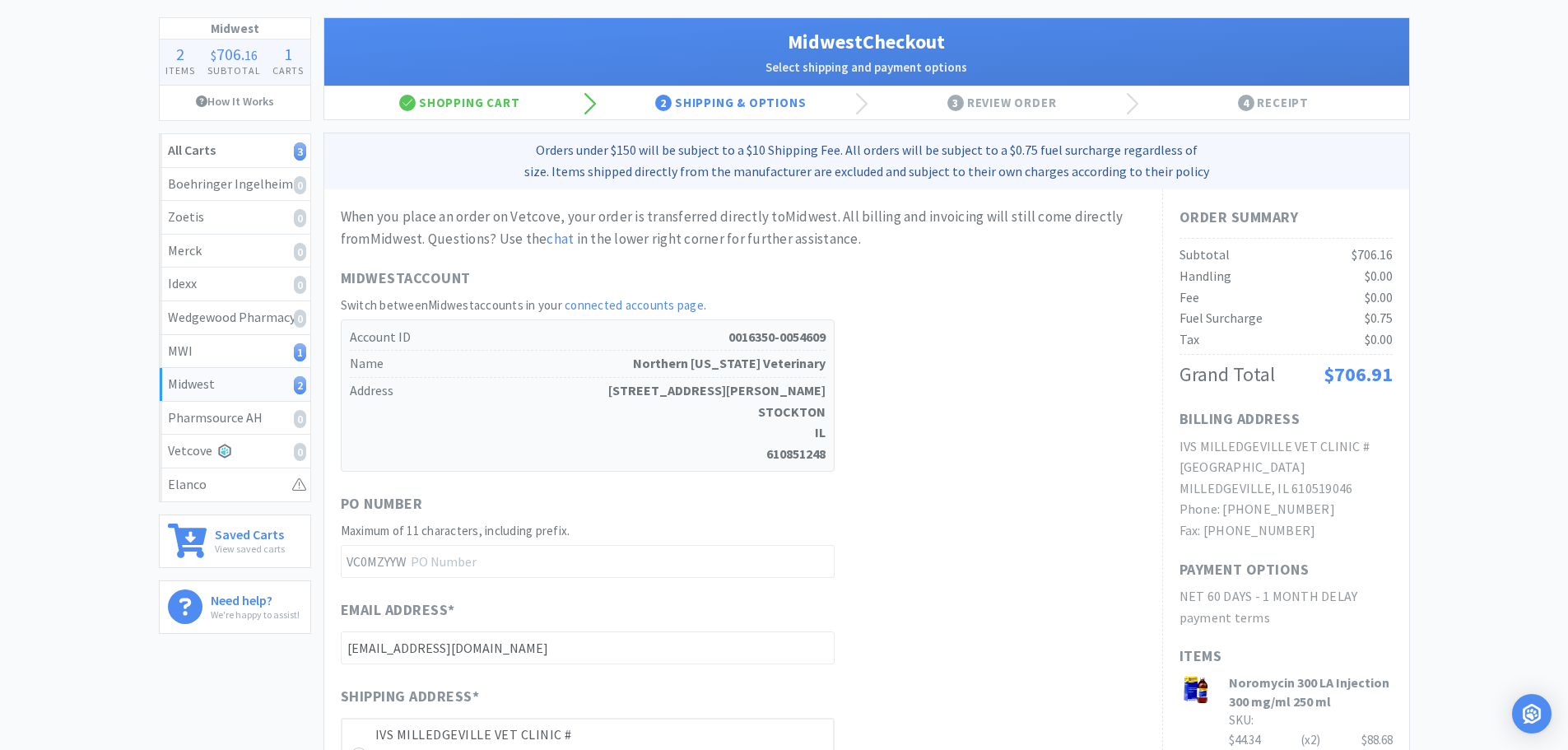
click at [620, 306] on link "connected accounts page" at bounding box center [634, 305] width 139 height 16
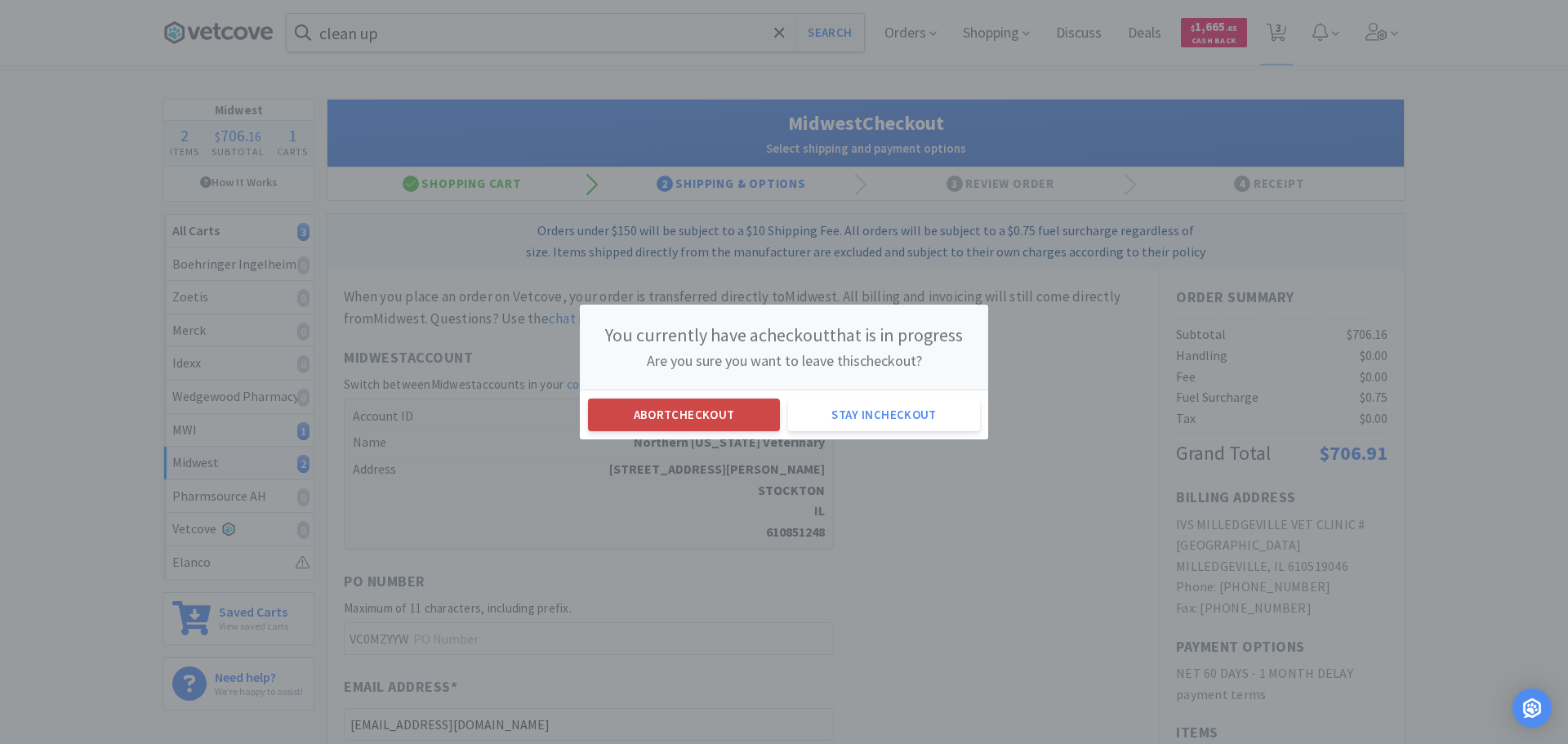
click at [665, 417] on button "Abort checkout" at bounding box center [683, 414] width 192 height 33
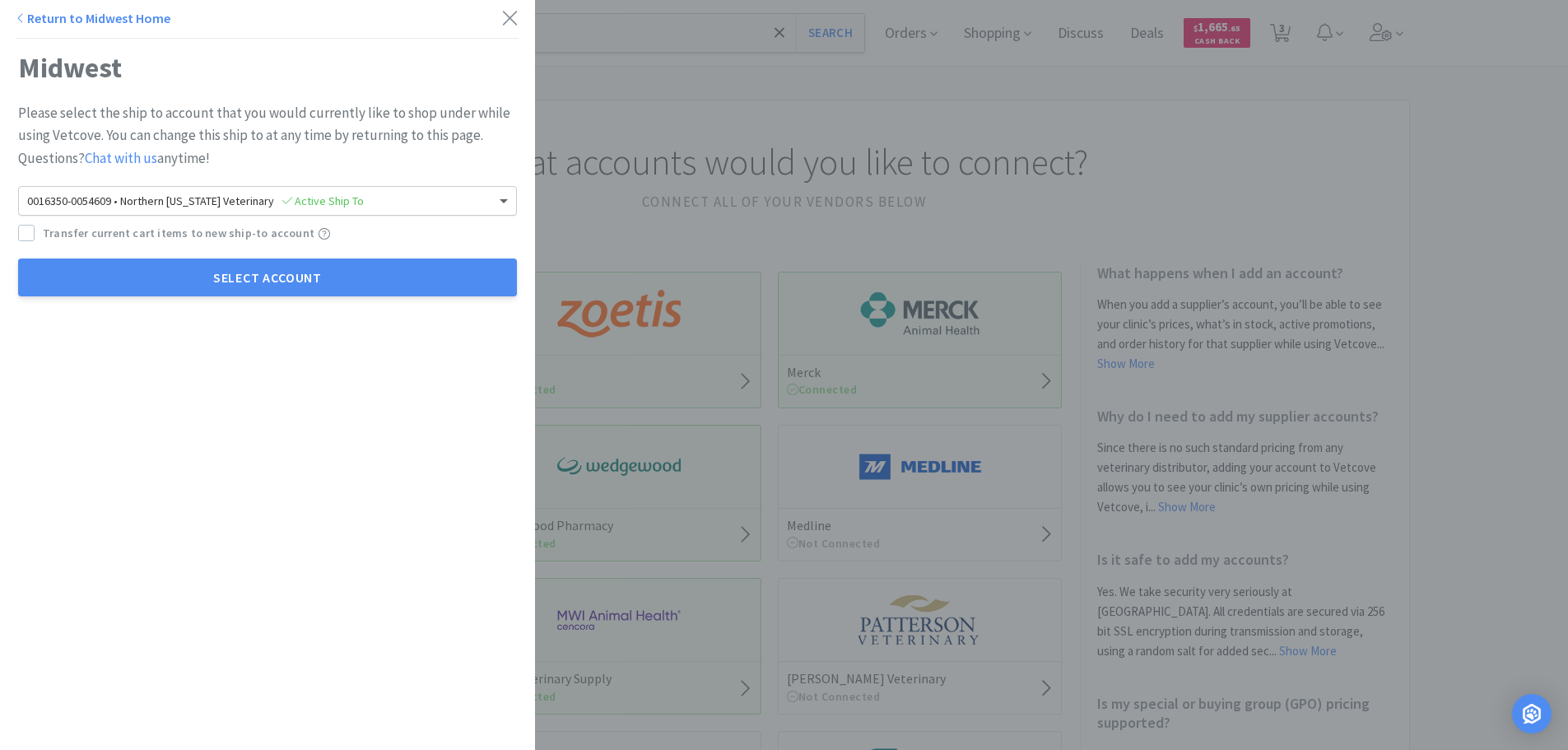
click at [495, 200] on span at bounding box center [505, 200] width 20 height 28
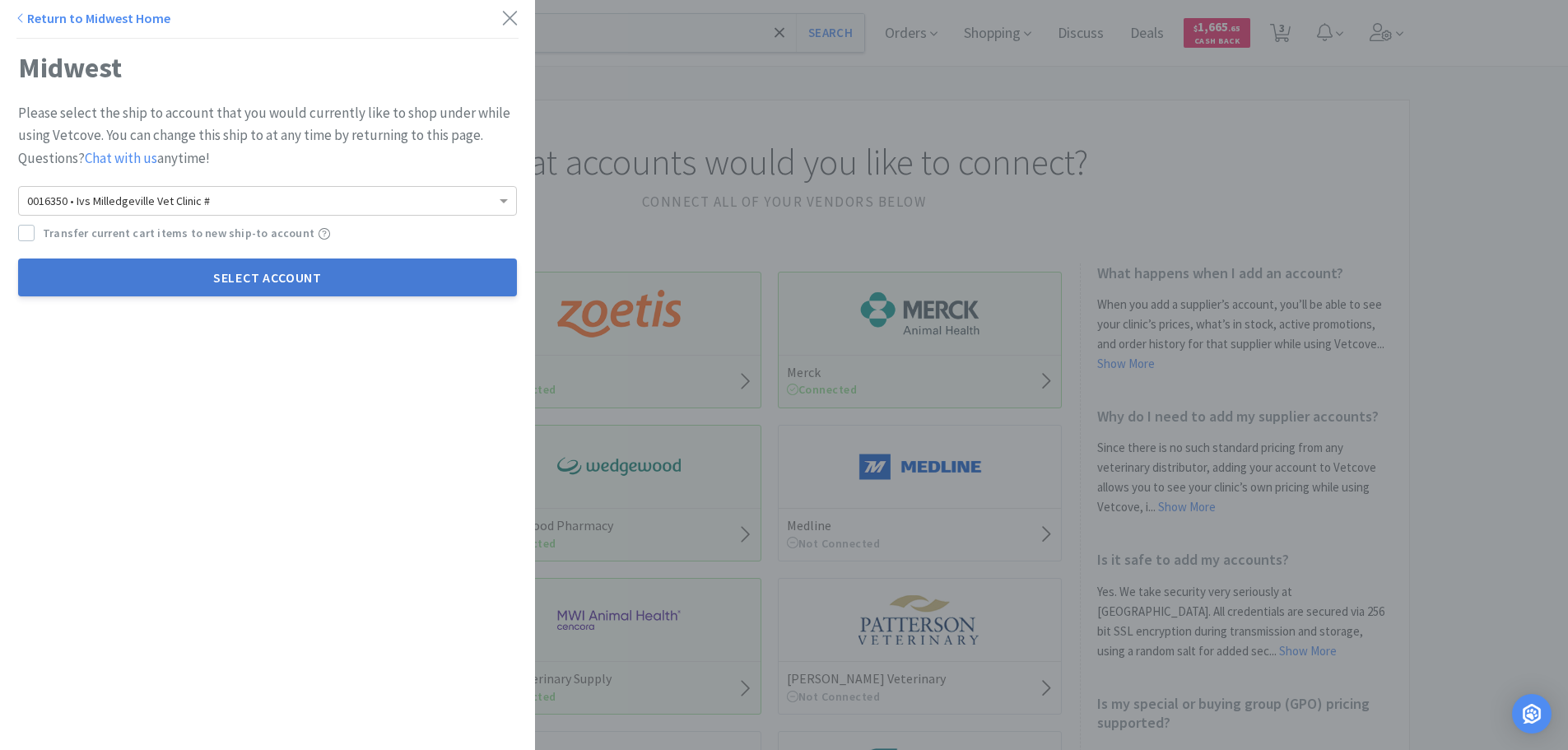
click at [296, 284] on button "Select Account" at bounding box center [267, 277] width 499 height 38
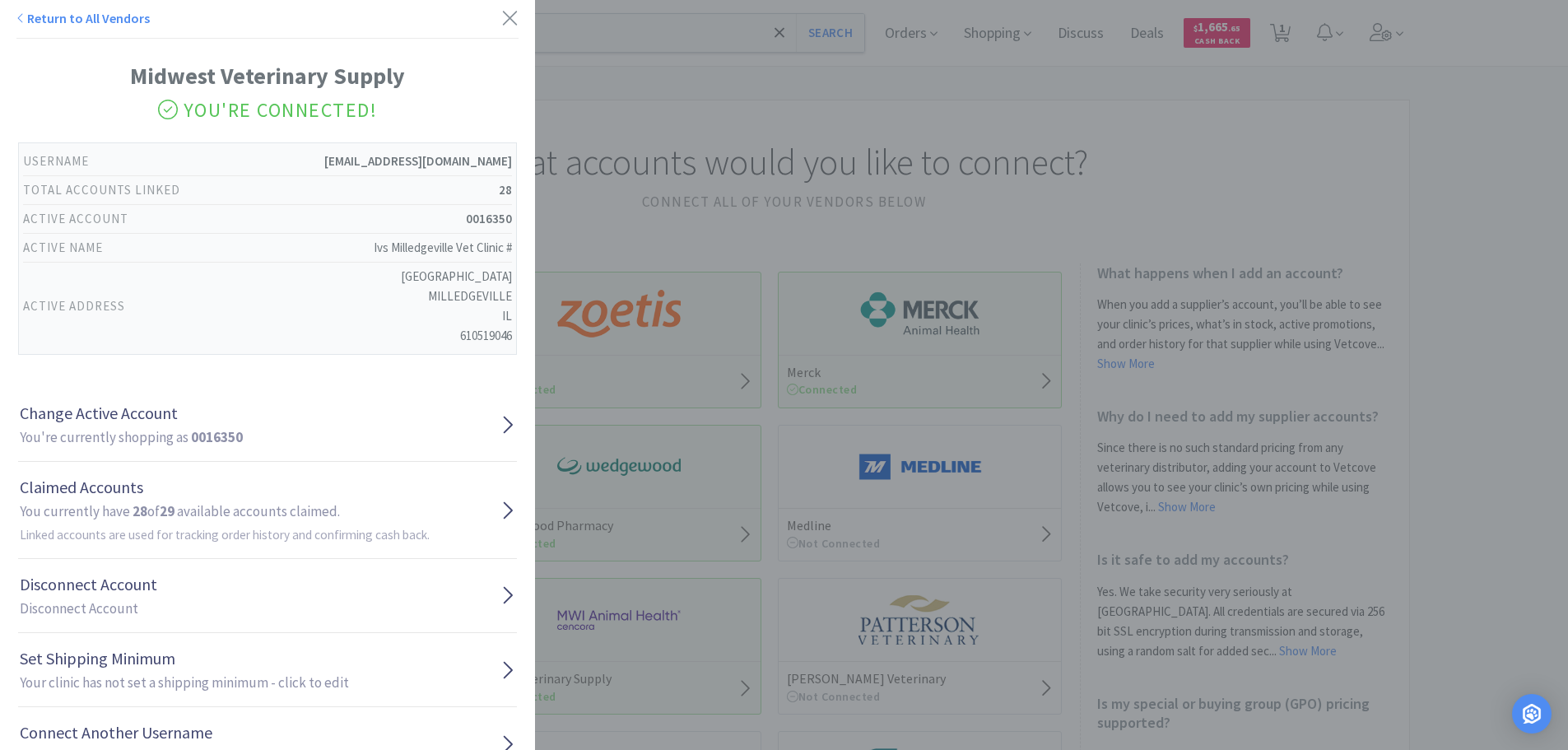
click at [838, 190] on div "Return to All Vendors Midwest Veterinary Supply You're Connected! Username [EMA…" at bounding box center [784, 375] width 1568 height 750
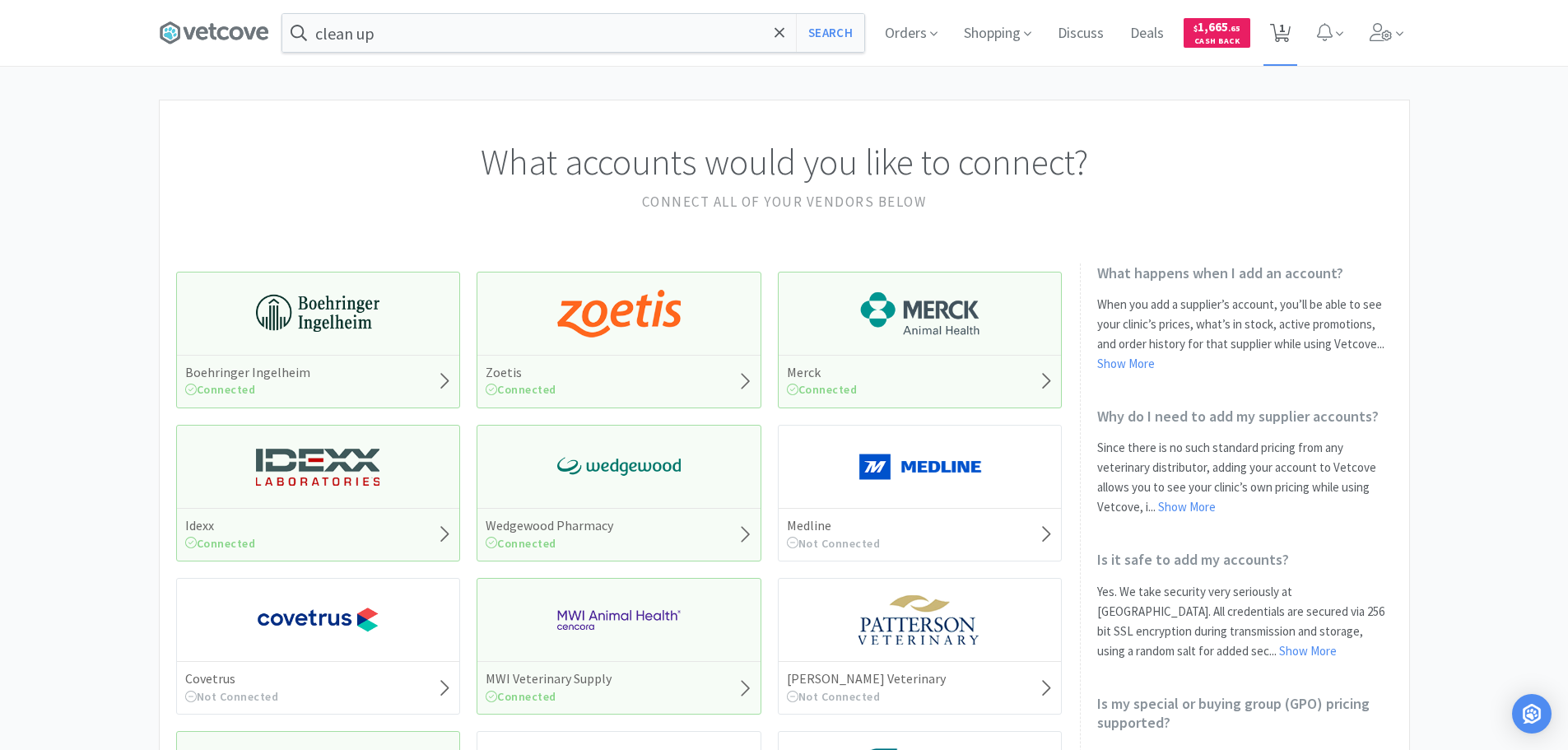
click at [1281, 36] on span "1" at bounding box center [1281, 28] width 6 height 66
select select "1"
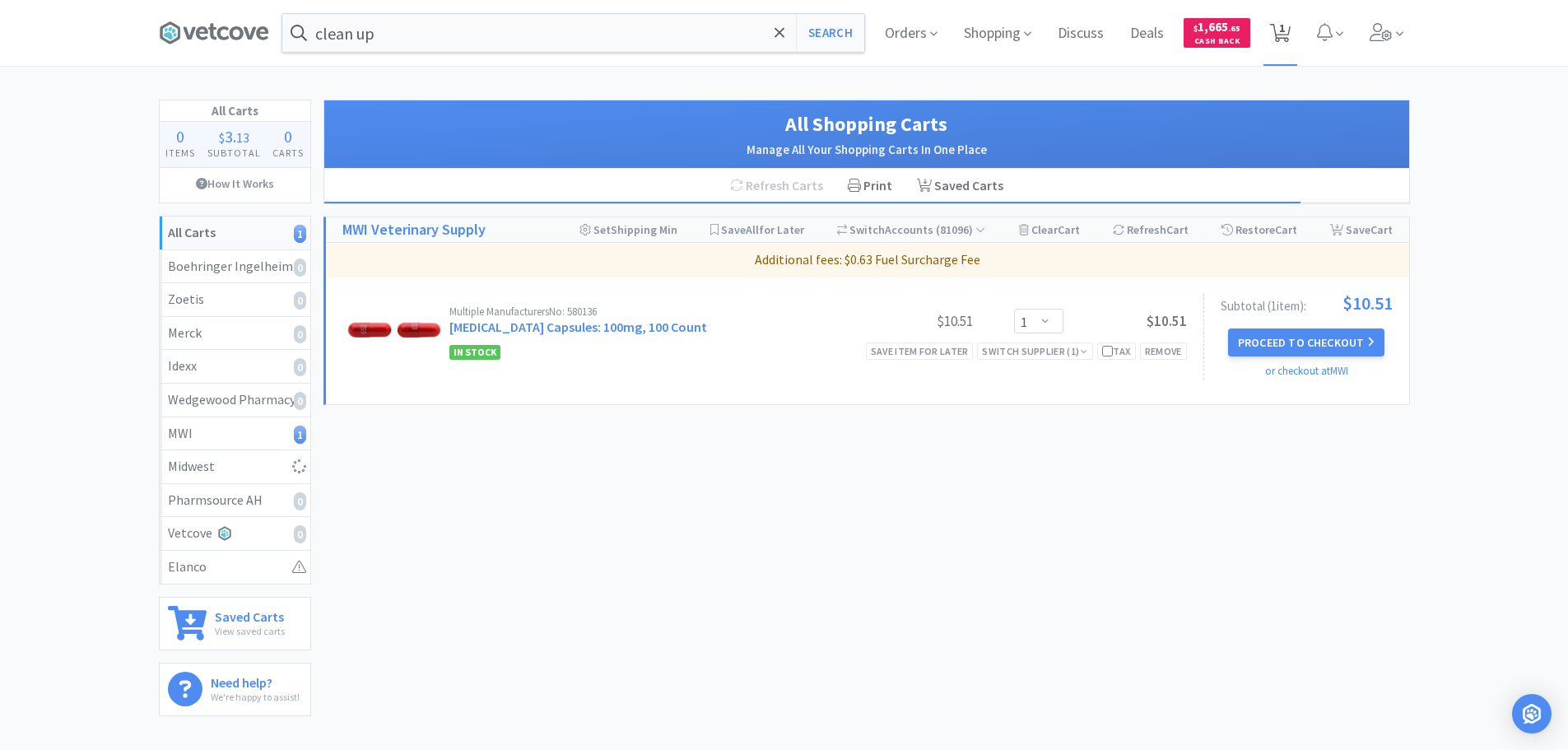
select select "2"
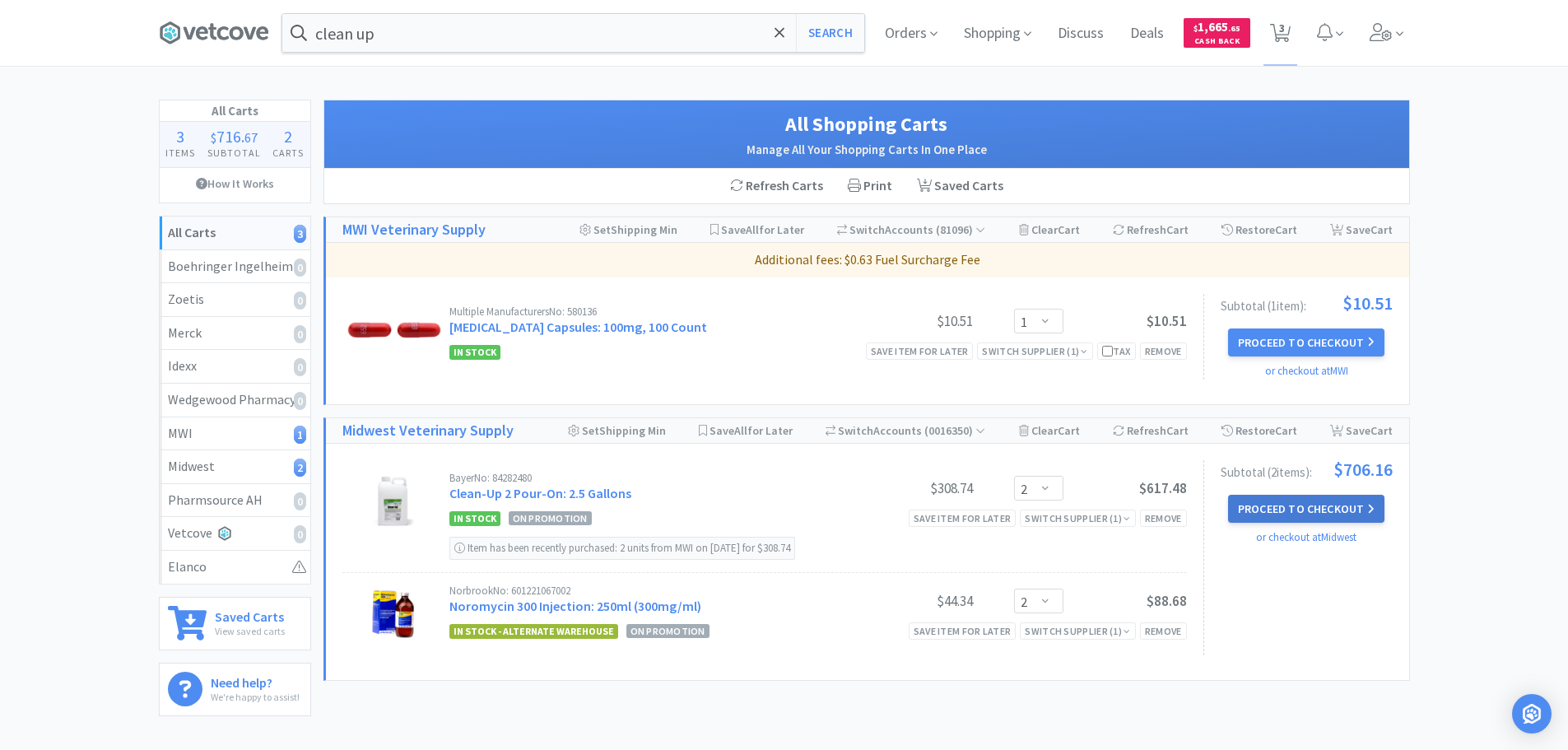
click at [1356, 515] on button "Proceed to Checkout" at bounding box center [1306, 508] width 156 height 28
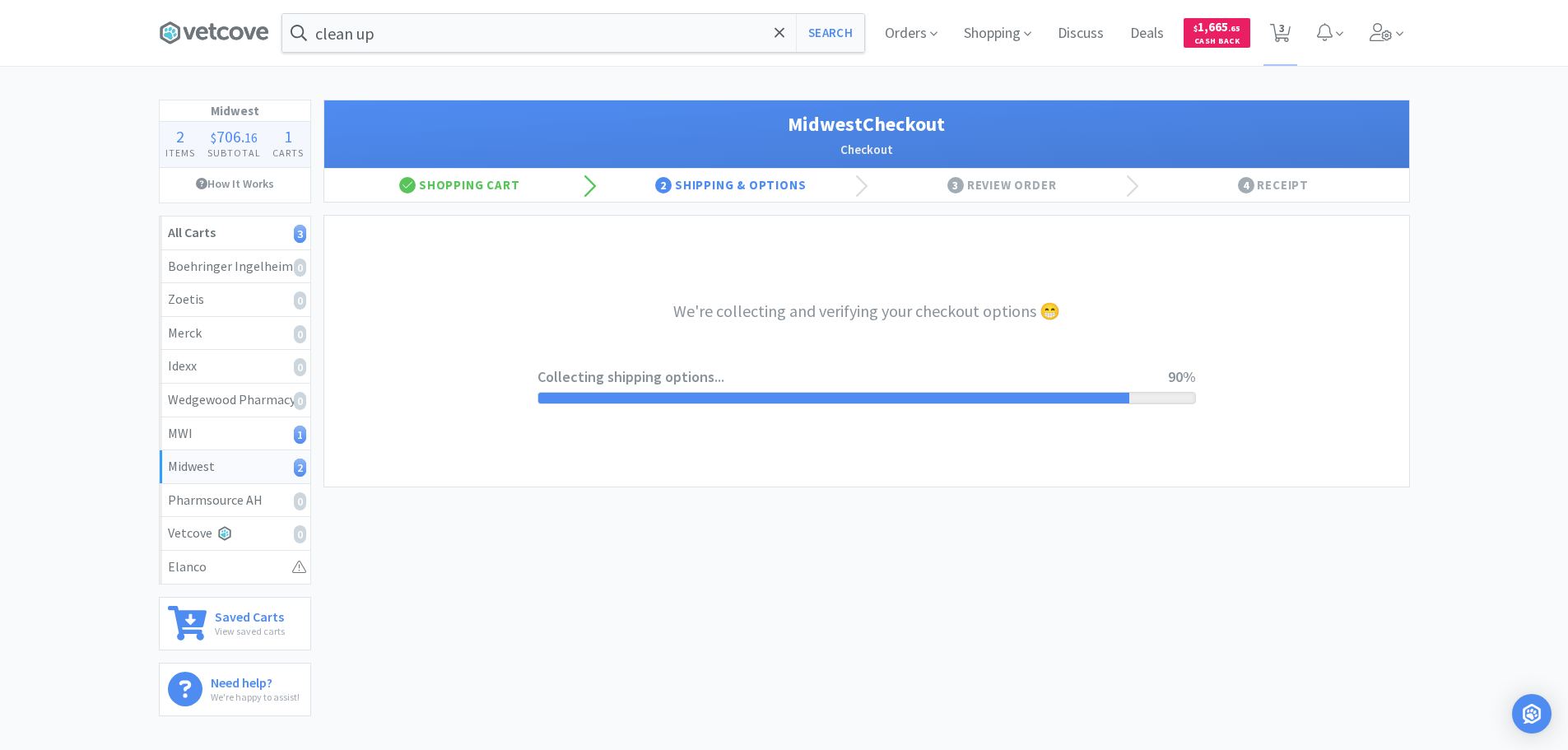
select select "3"
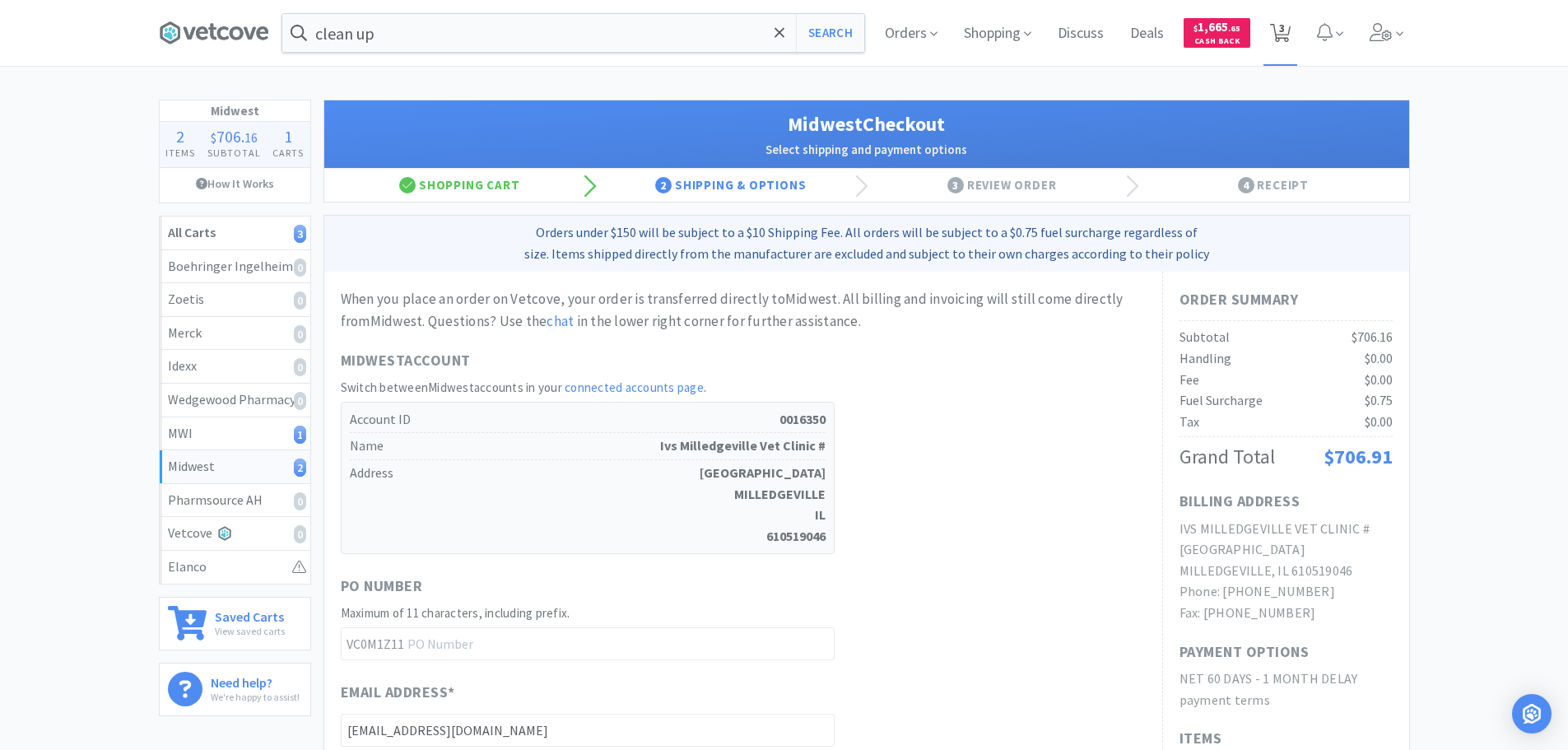
click at [1276, 39] on icon at bounding box center [1281, 32] width 20 height 18
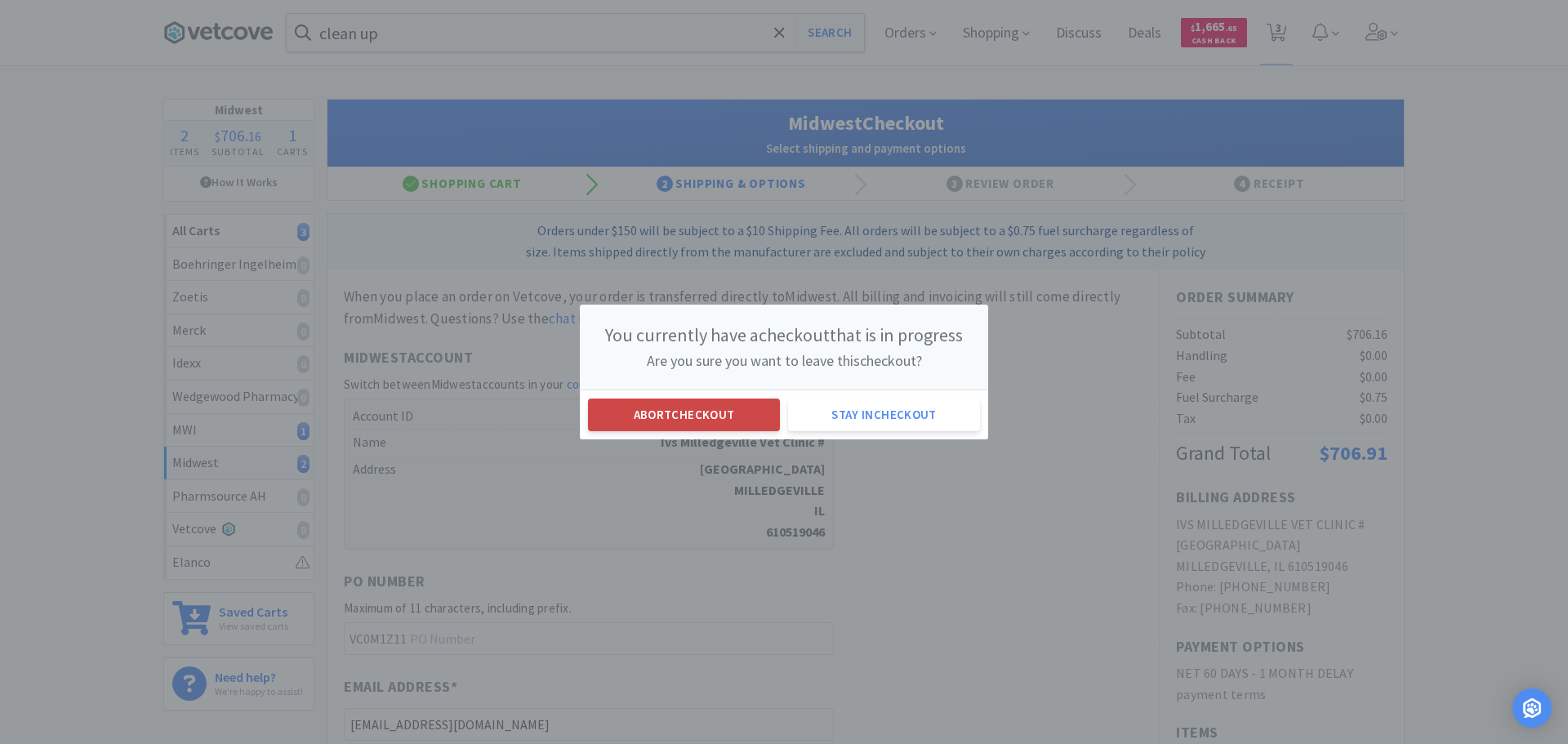
click at [693, 410] on button "Abort checkout" at bounding box center [683, 414] width 192 height 33
select select "1"
select select "2"
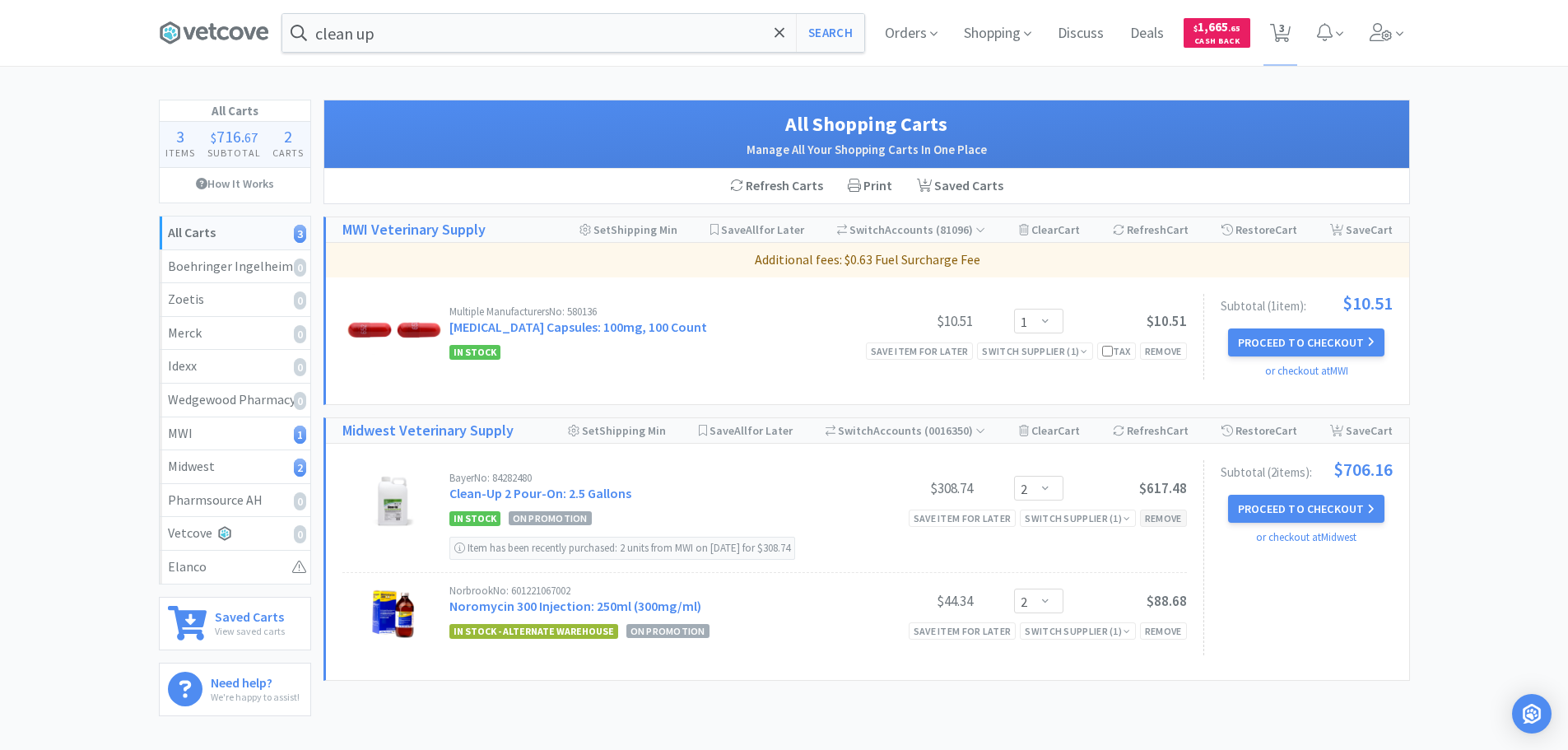
click at [1176, 519] on div "Remove" at bounding box center [1164, 518] width 47 height 17
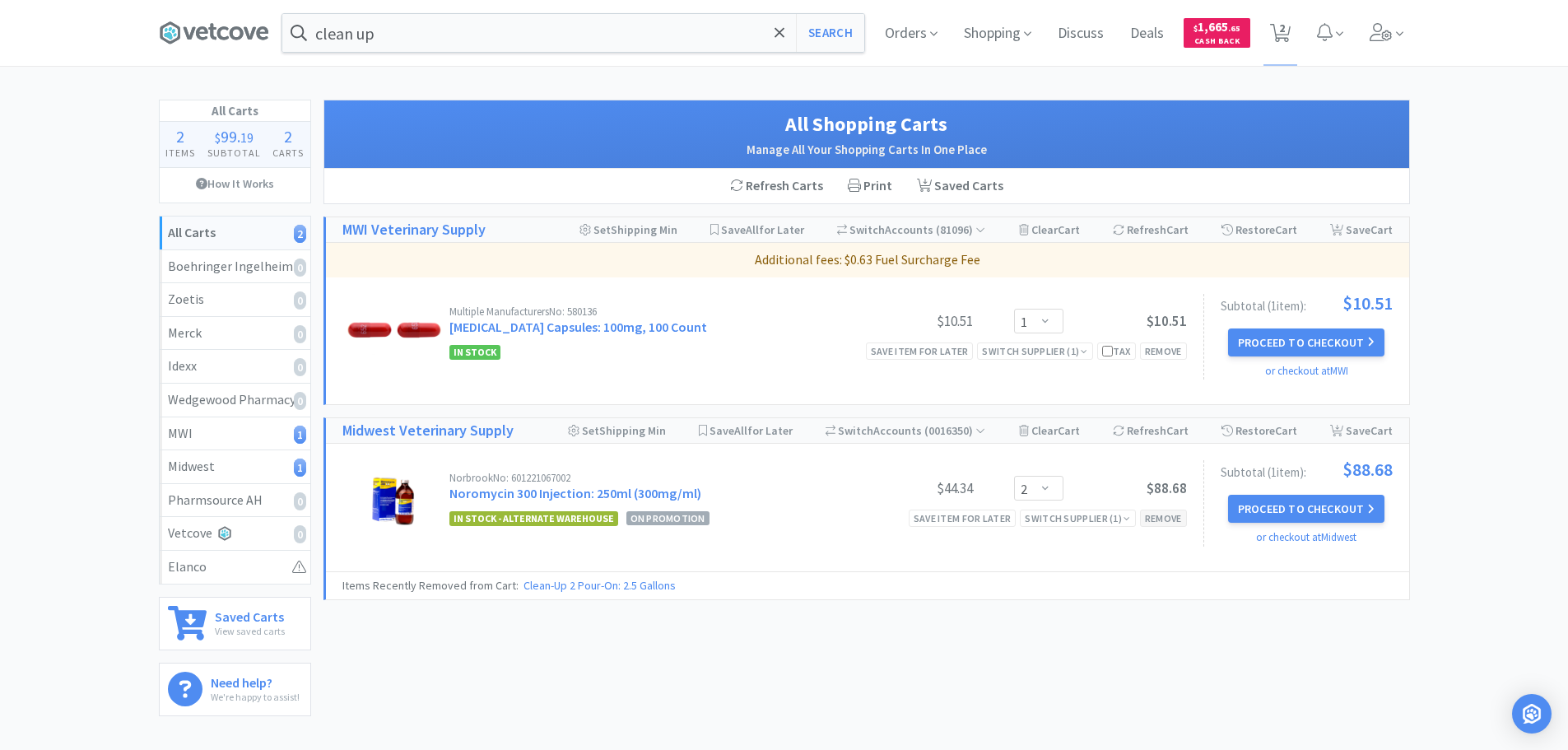
click at [1176, 519] on div "Remove" at bounding box center [1164, 518] width 47 height 17
